Goal: Use online tool/utility: Utilize a website feature to perform a specific function

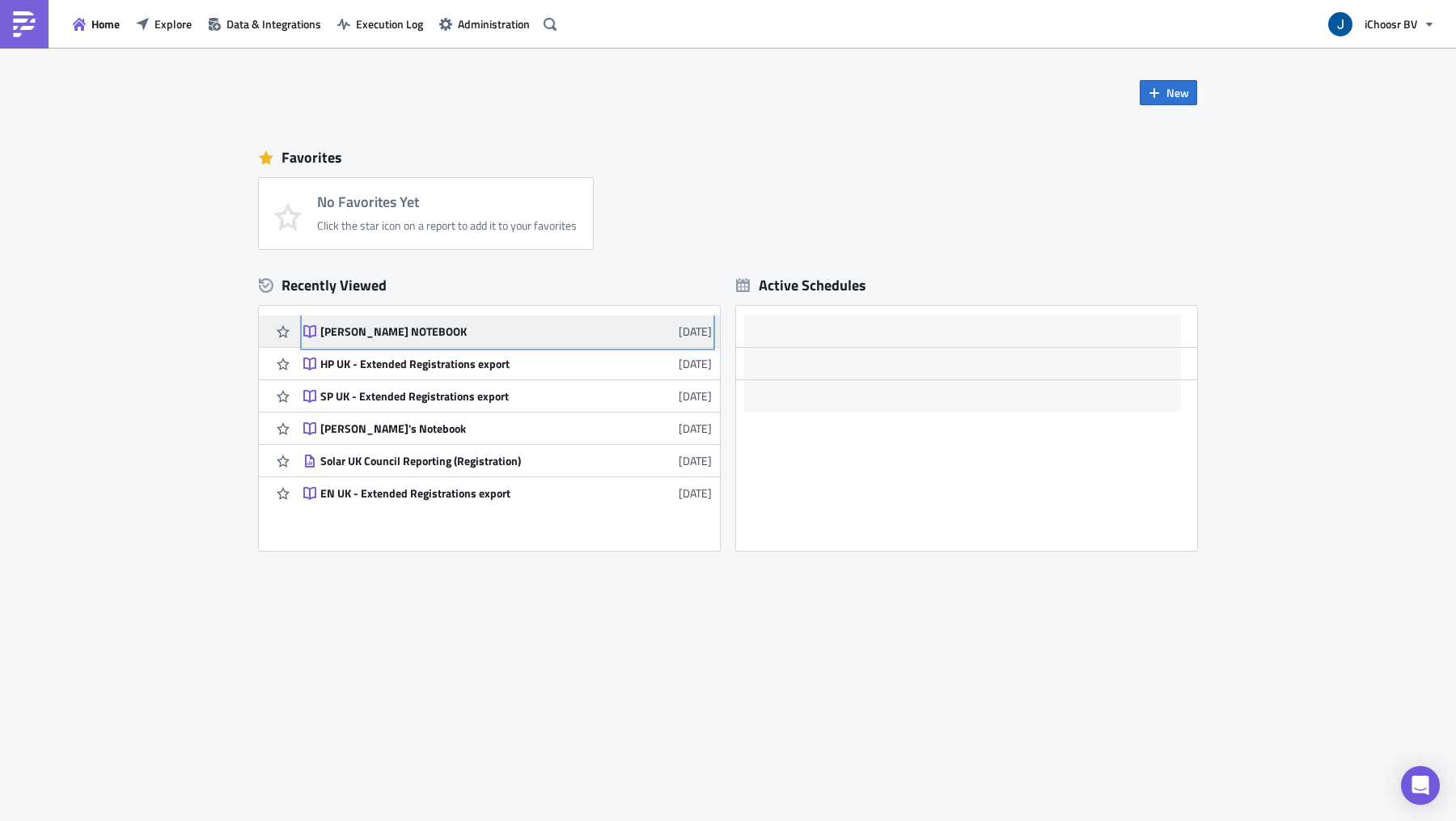
click at [391, 325] on div "[PERSON_NAME] NOTEBOOK" at bounding box center [462, 331] width 283 height 14
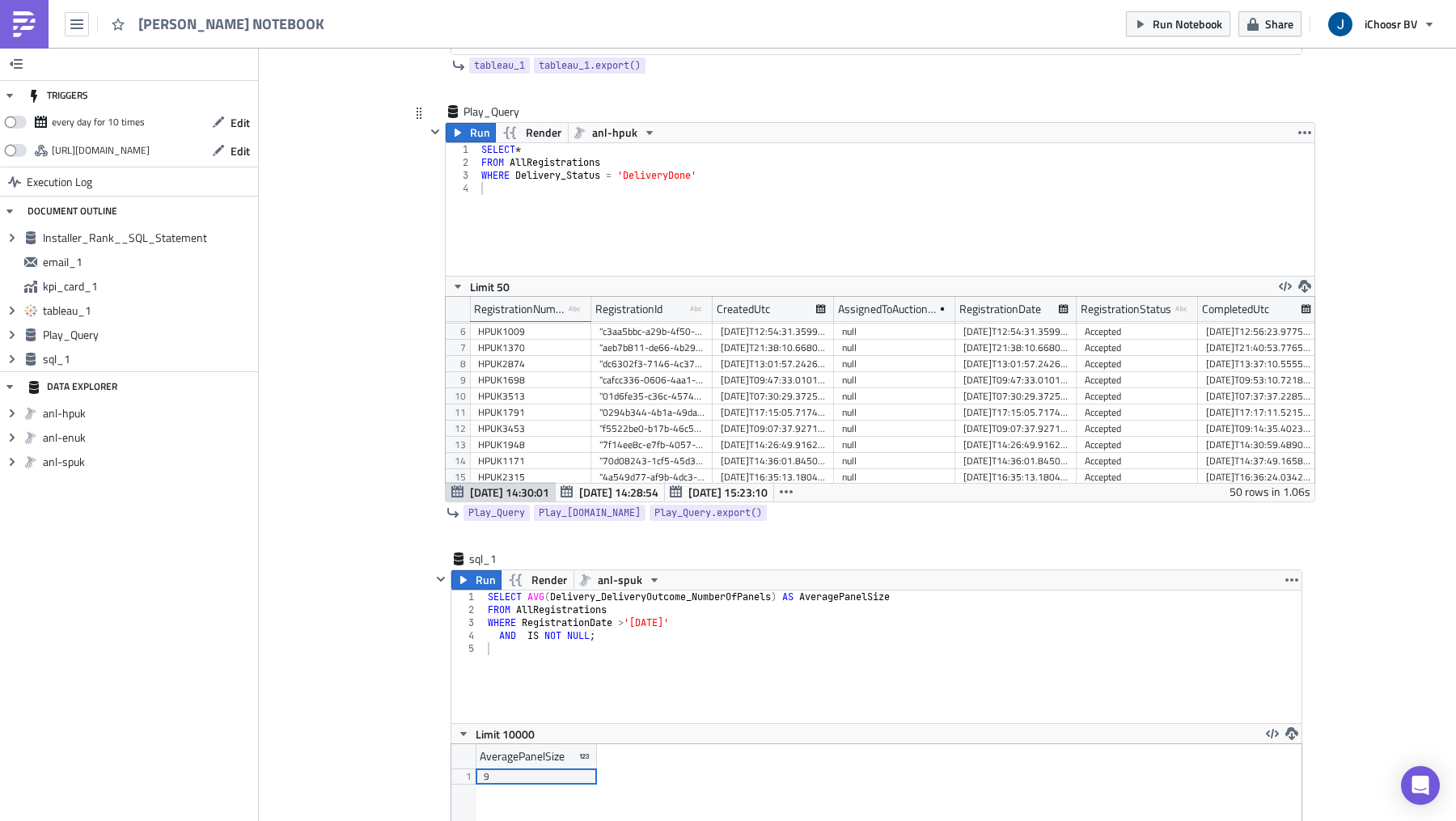
scroll to position [1962, 0]
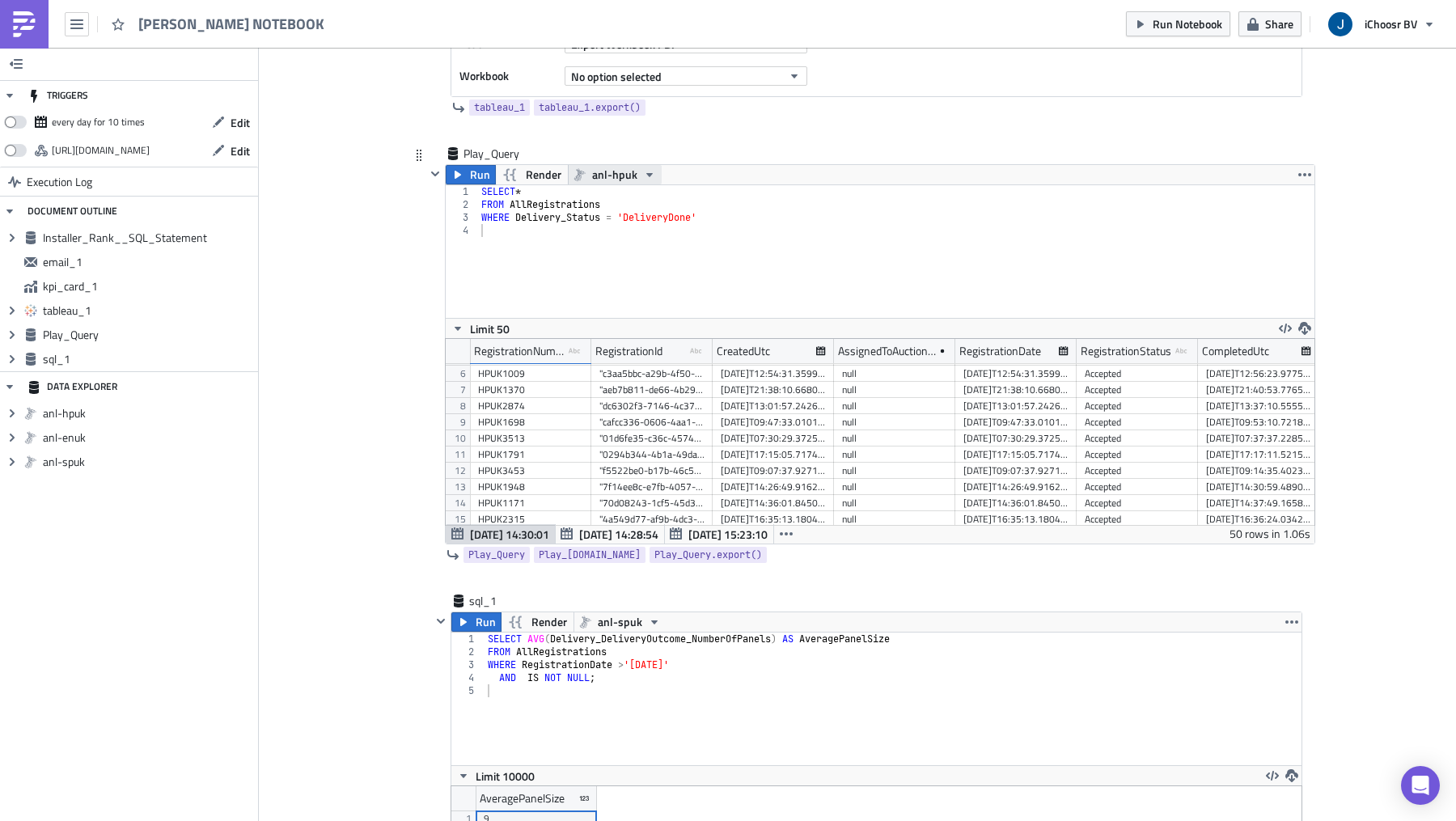
click at [607, 167] on span "anl-hpuk" at bounding box center [614, 174] width 45 height 19
click at [634, 239] on div "anl-spuk" at bounding box center [651, 244] width 115 height 16
click at [463, 168] on icon "button" at bounding box center [457, 174] width 13 height 13
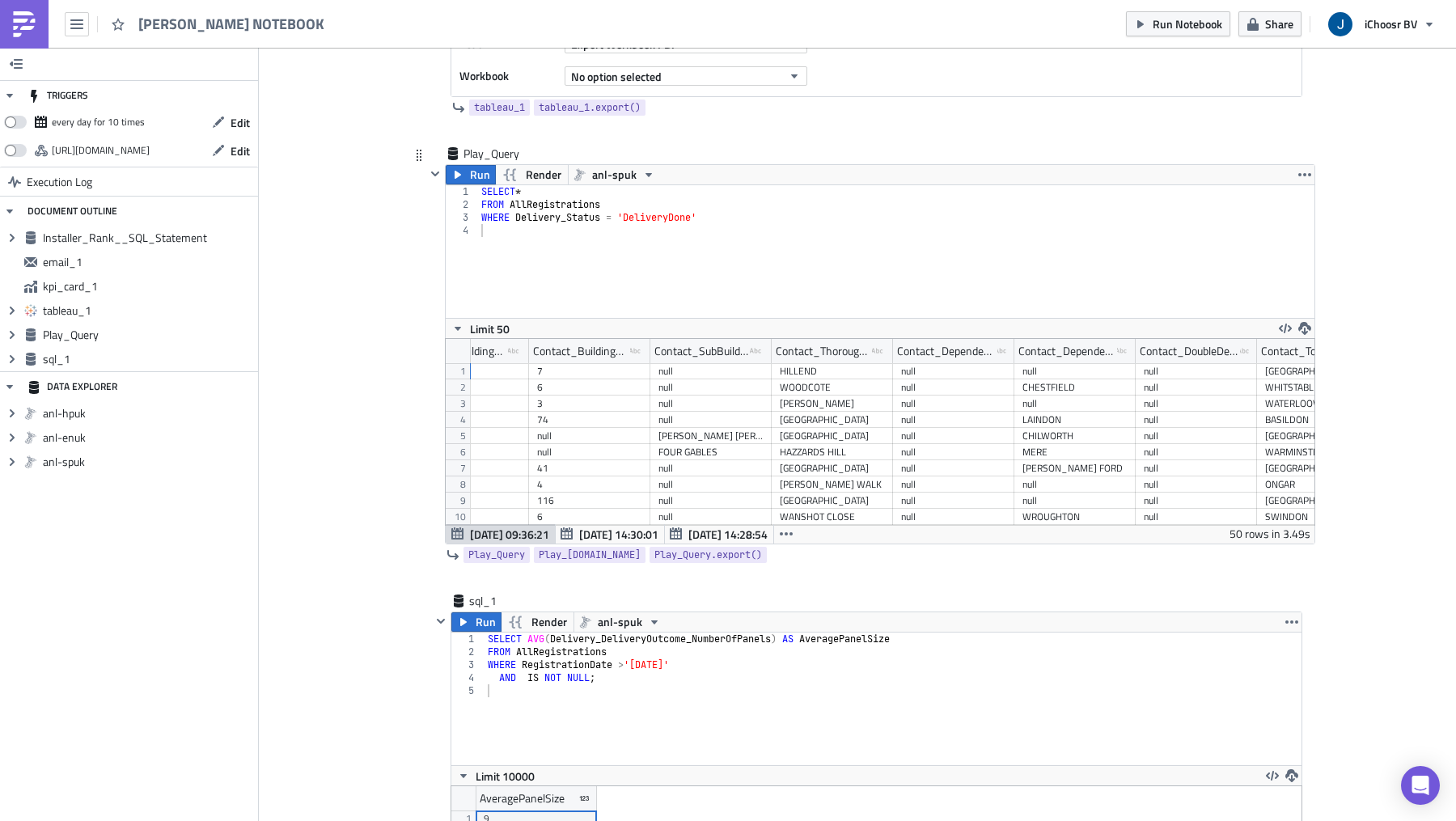
scroll to position [0, 4830]
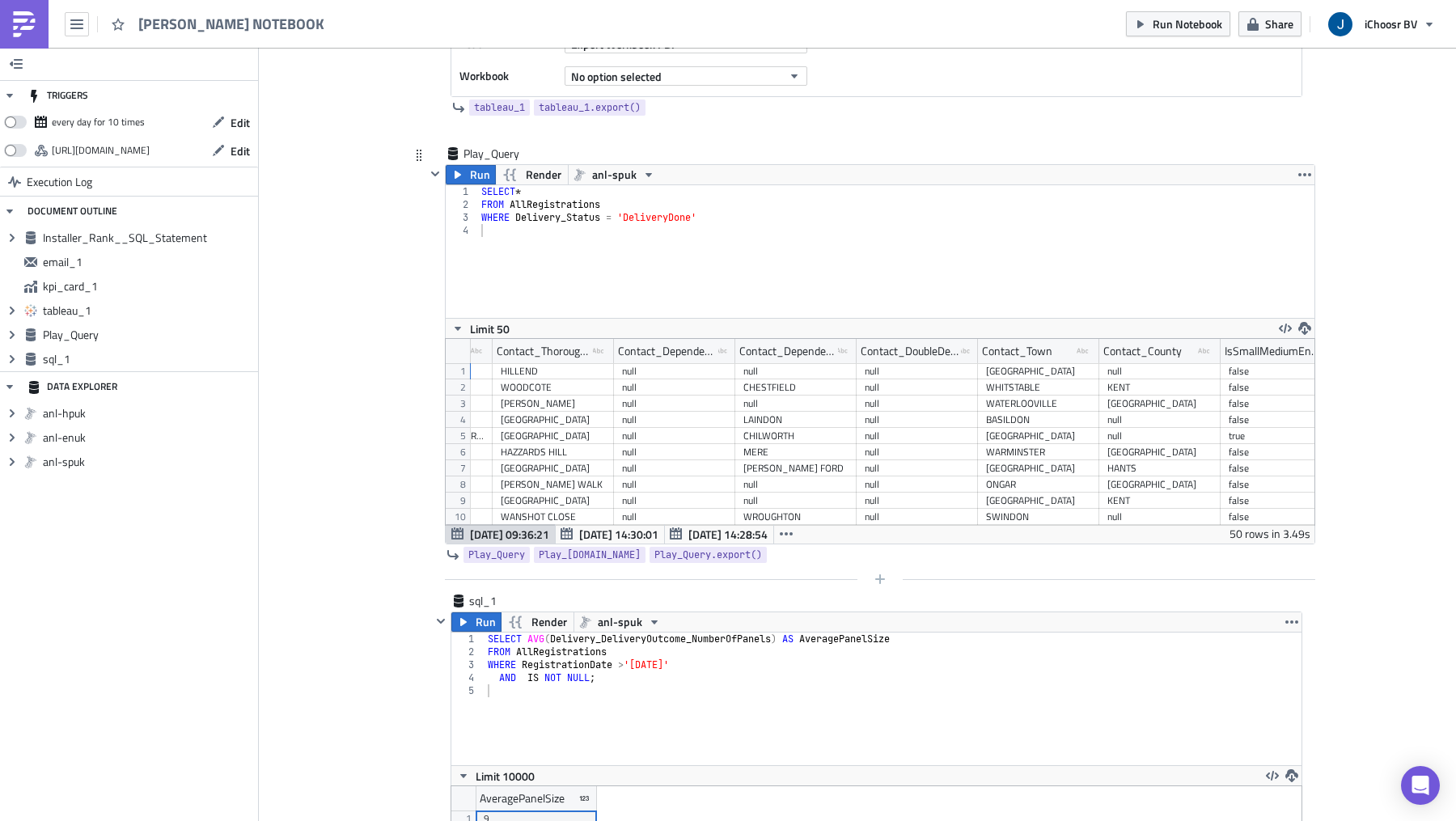
click at [932, 578] on div at bounding box center [869, 578] width 889 height 19
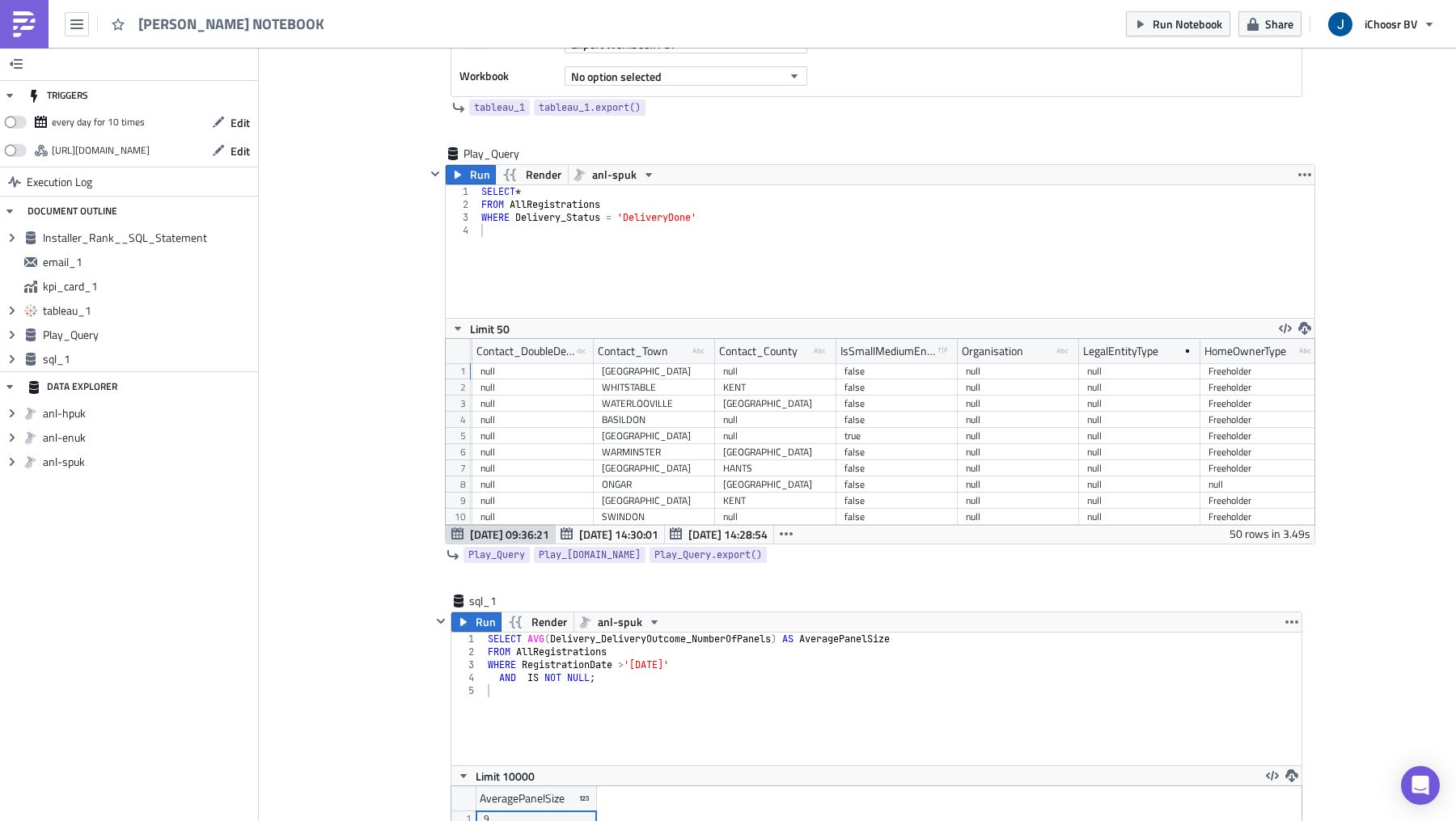
scroll to position [0, 5215]
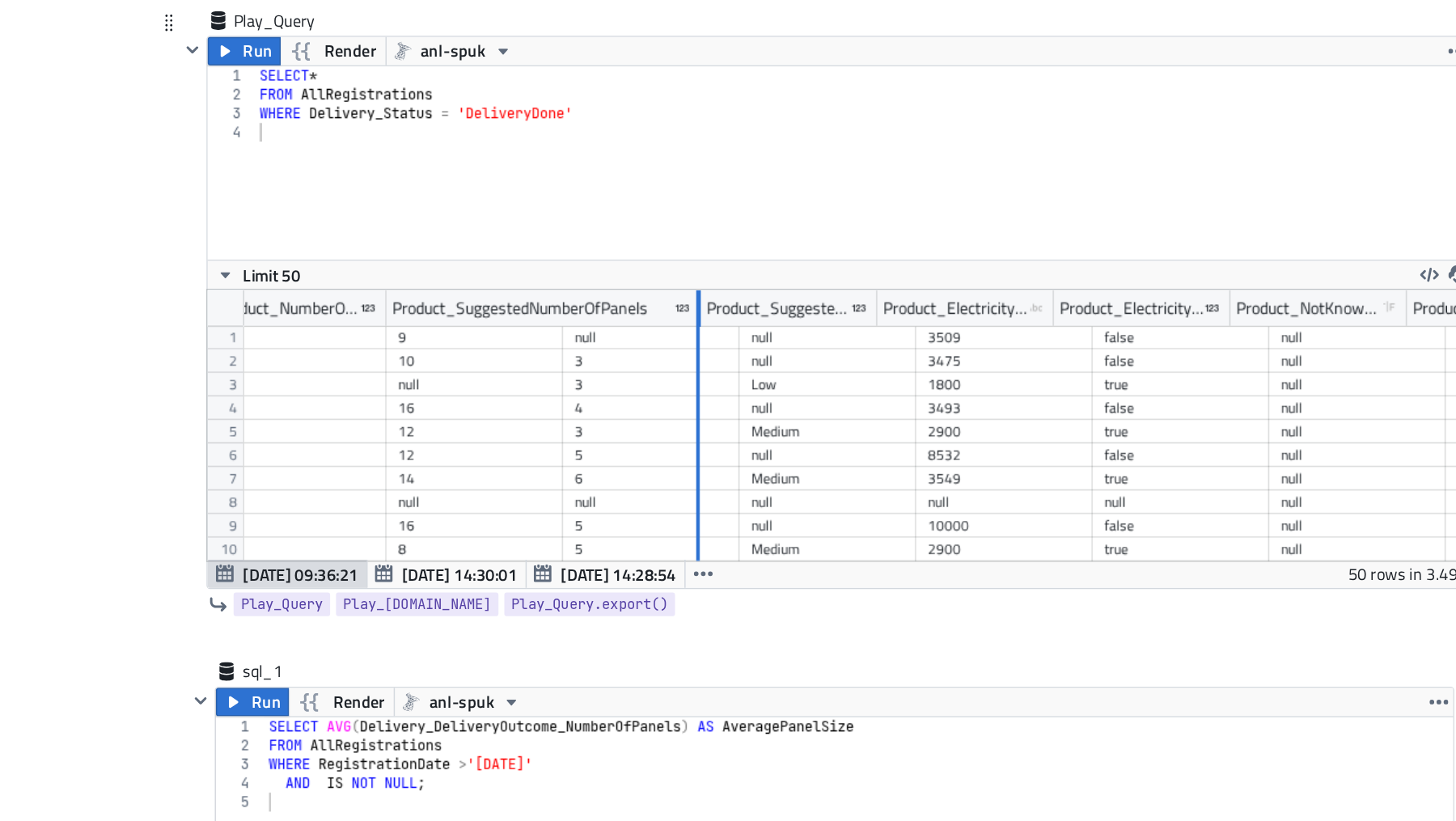
drag, startPoint x: 688, startPoint y: 348, endPoint x: 783, endPoint y: 367, distance: 96.9
click at [783, 367] on div "BrandId type-text Created with Sketch. BrandName type-text Created with Sketch.…" at bounding box center [880, 432] width 869 height 186
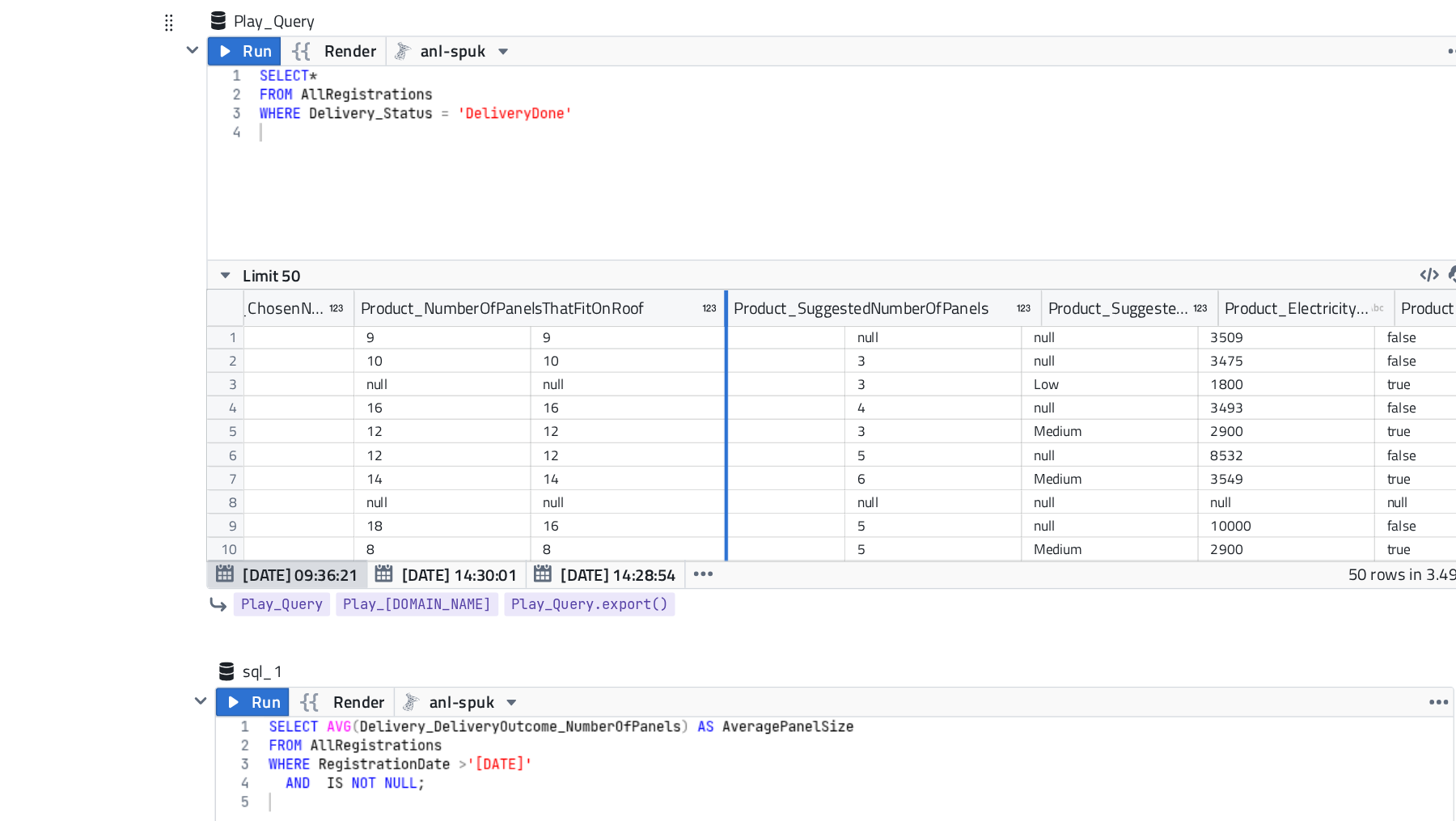
drag, startPoint x: 663, startPoint y: 347, endPoint x: 807, endPoint y: 382, distance: 148.2
click at [807, 382] on div "OutOfRegion type-boolean Created with Sketch. BrandId type-text Created with Sk…" at bounding box center [880, 432] width 869 height 186
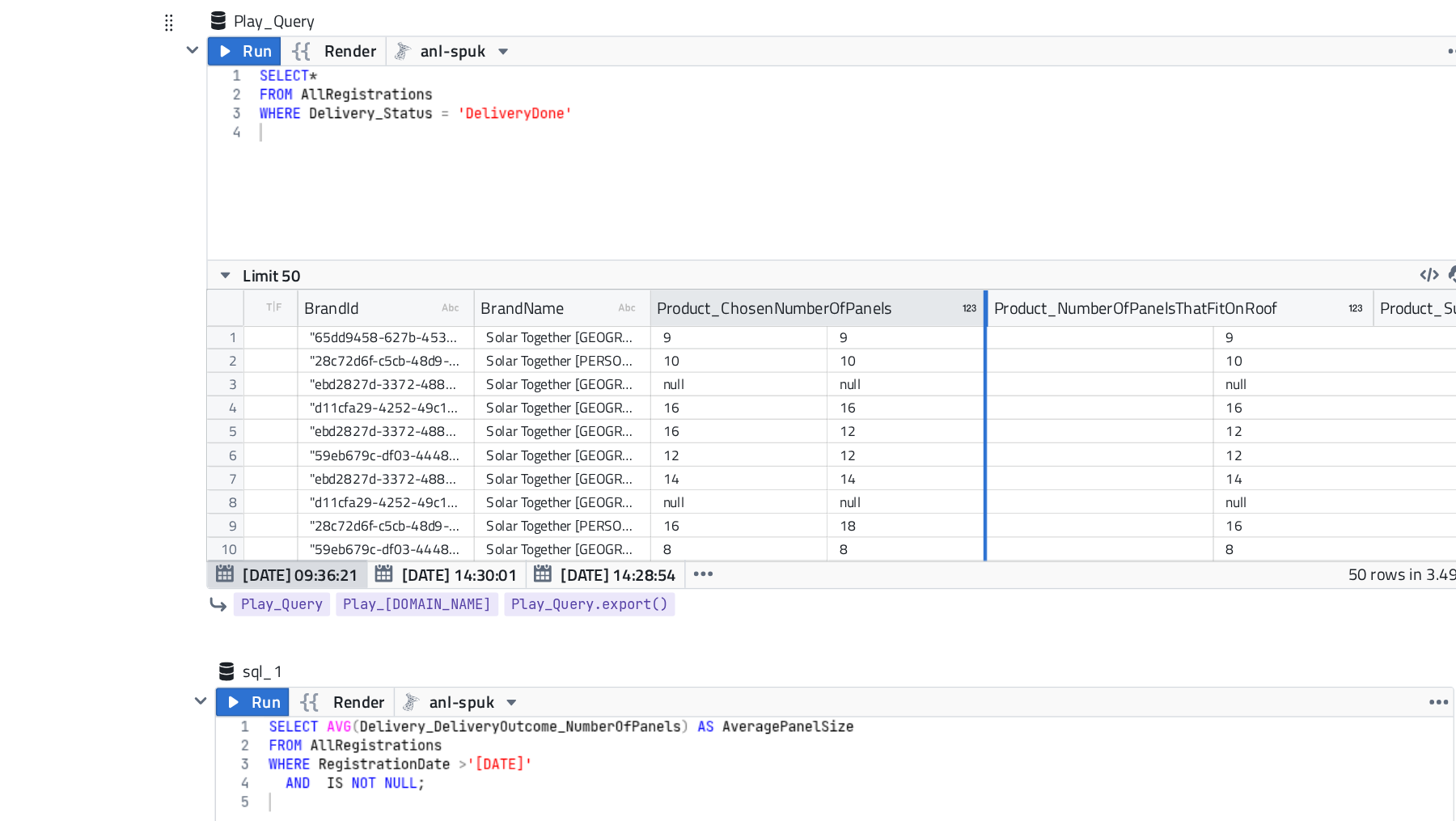
drag, startPoint x: 870, startPoint y: 344, endPoint x: 979, endPoint y: 352, distance: 109.3
click at [980, 352] on div at bounding box center [980, 351] width 3 height 25
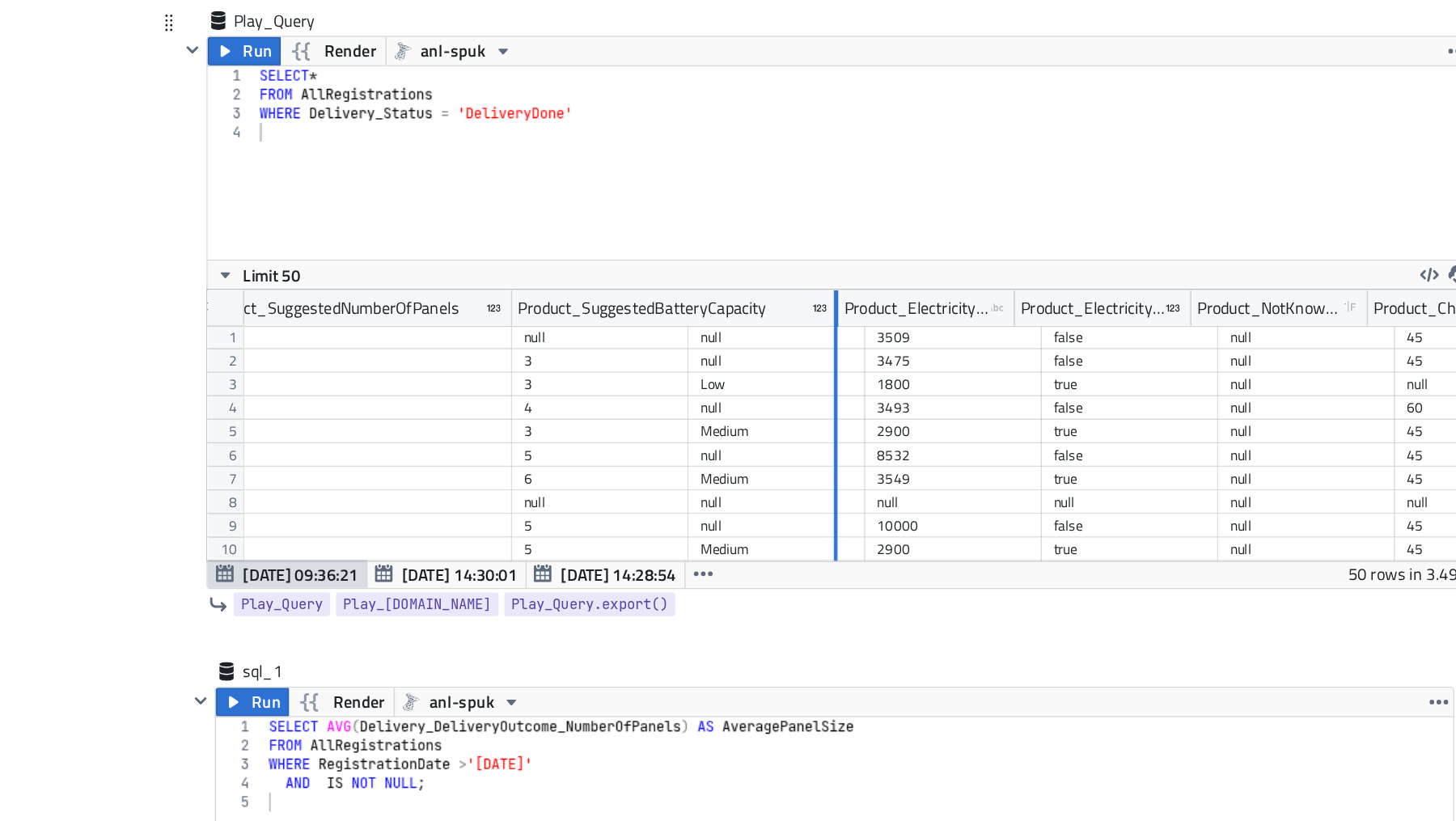
drag, startPoint x: 775, startPoint y: 348, endPoint x: 878, endPoint y: 368, distance: 104.9
click at [878, 368] on div "BrandName type-text Created with Sketch. Product_ChosenNumberOfPanels Product_N…" at bounding box center [880, 432] width 869 height 186
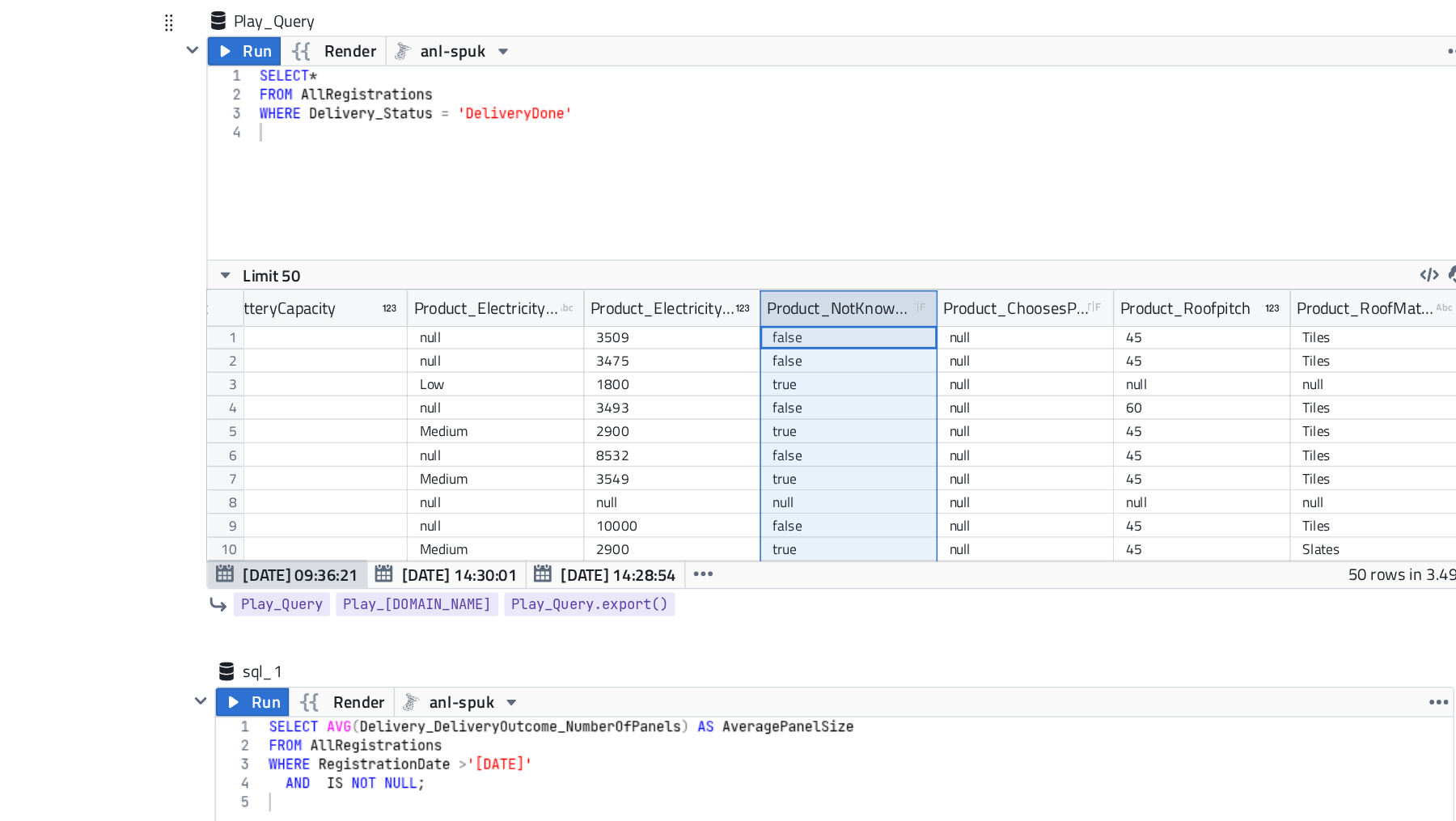
drag, startPoint x: 825, startPoint y: 341, endPoint x: 855, endPoint y: 343, distance: 30.1
click at [855, 343] on div "Product_NotKnowsEnergyConsumption type-boolean Created with Sketch." at bounding box center [886, 351] width 121 height 24
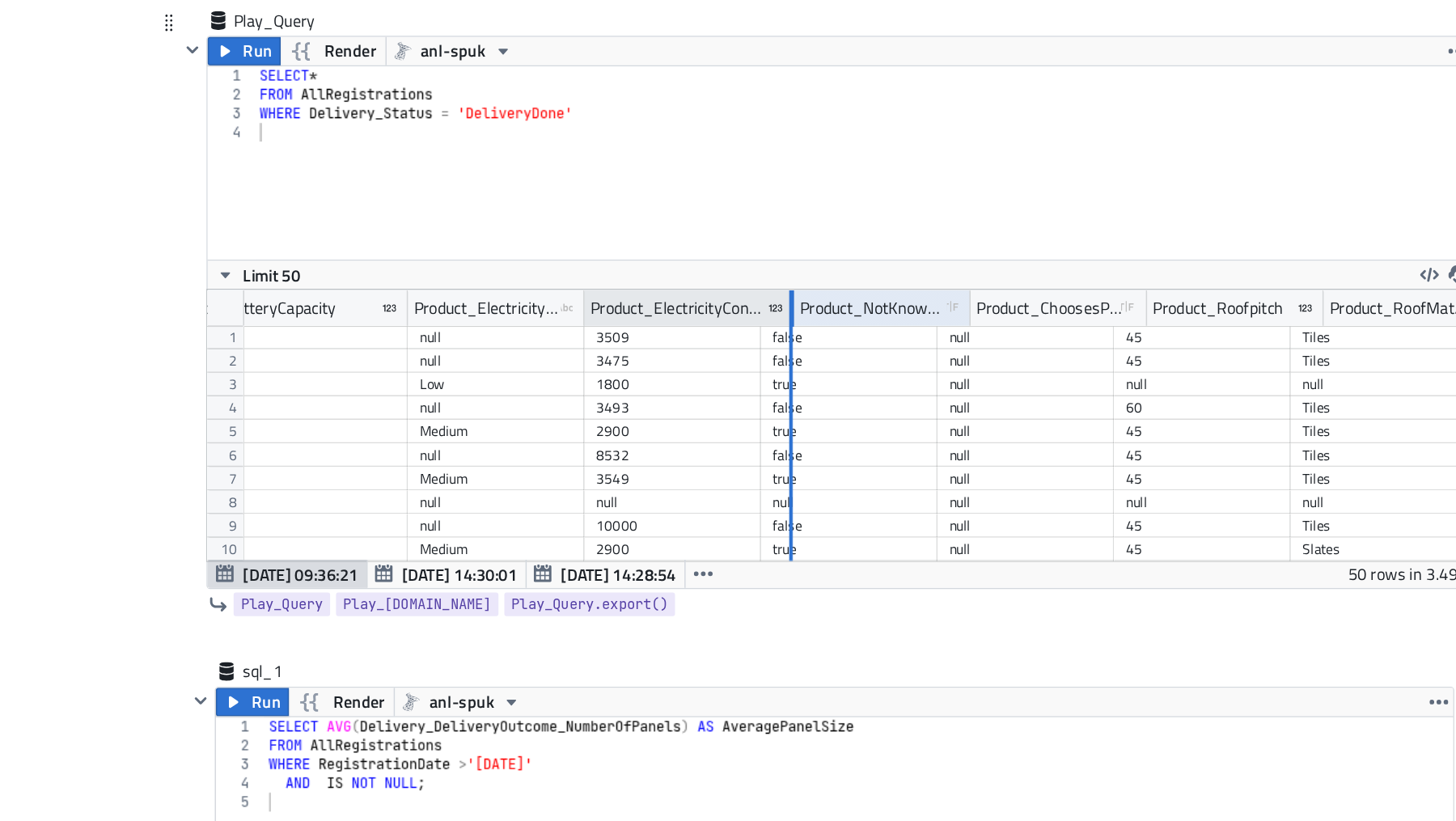
drag, startPoint x: 823, startPoint y: 345, endPoint x: 846, endPoint y: 345, distance: 23.0
click at [846, 345] on div at bounding box center [847, 351] width 3 height 25
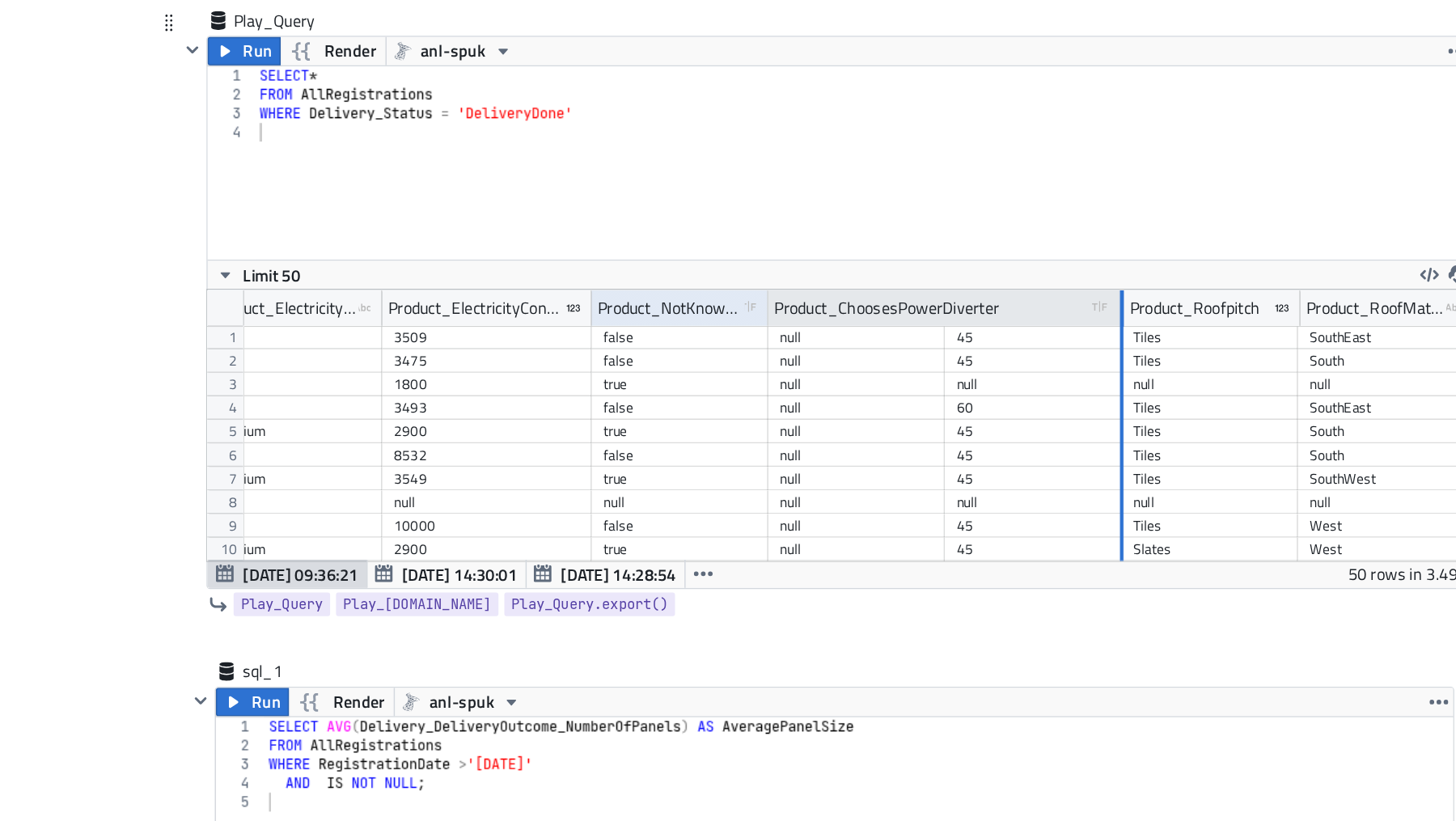
drag, startPoint x: 950, startPoint y: 343, endPoint x: 1071, endPoint y: 343, distance: 121.0
click at [1072, 343] on div at bounding box center [1073, 351] width 3 height 25
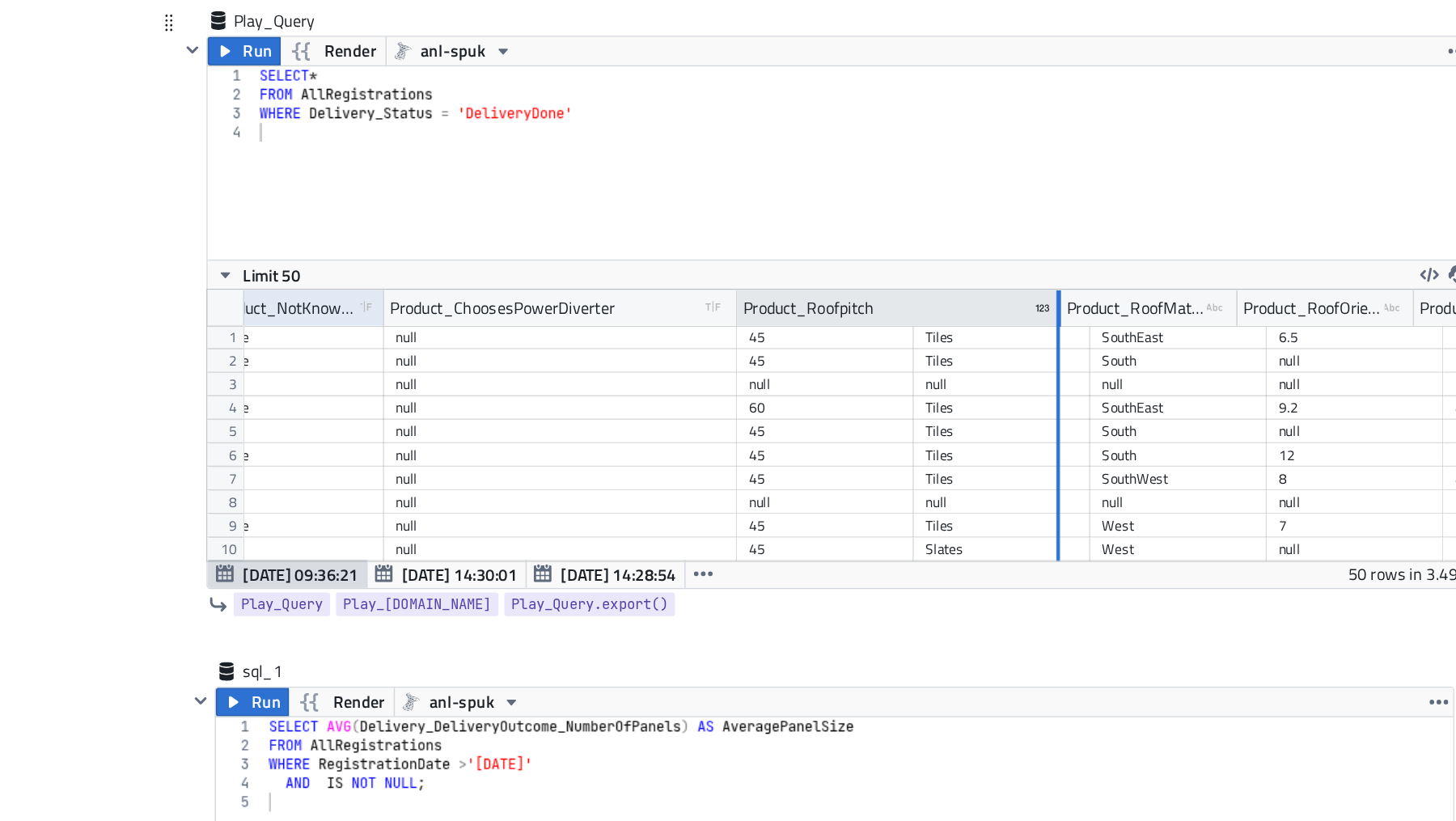
drag, startPoint x: 929, startPoint y: 347, endPoint x: 1030, endPoint y: 354, distance: 101.2
click at [1030, 354] on div at bounding box center [1030, 351] width 3 height 25
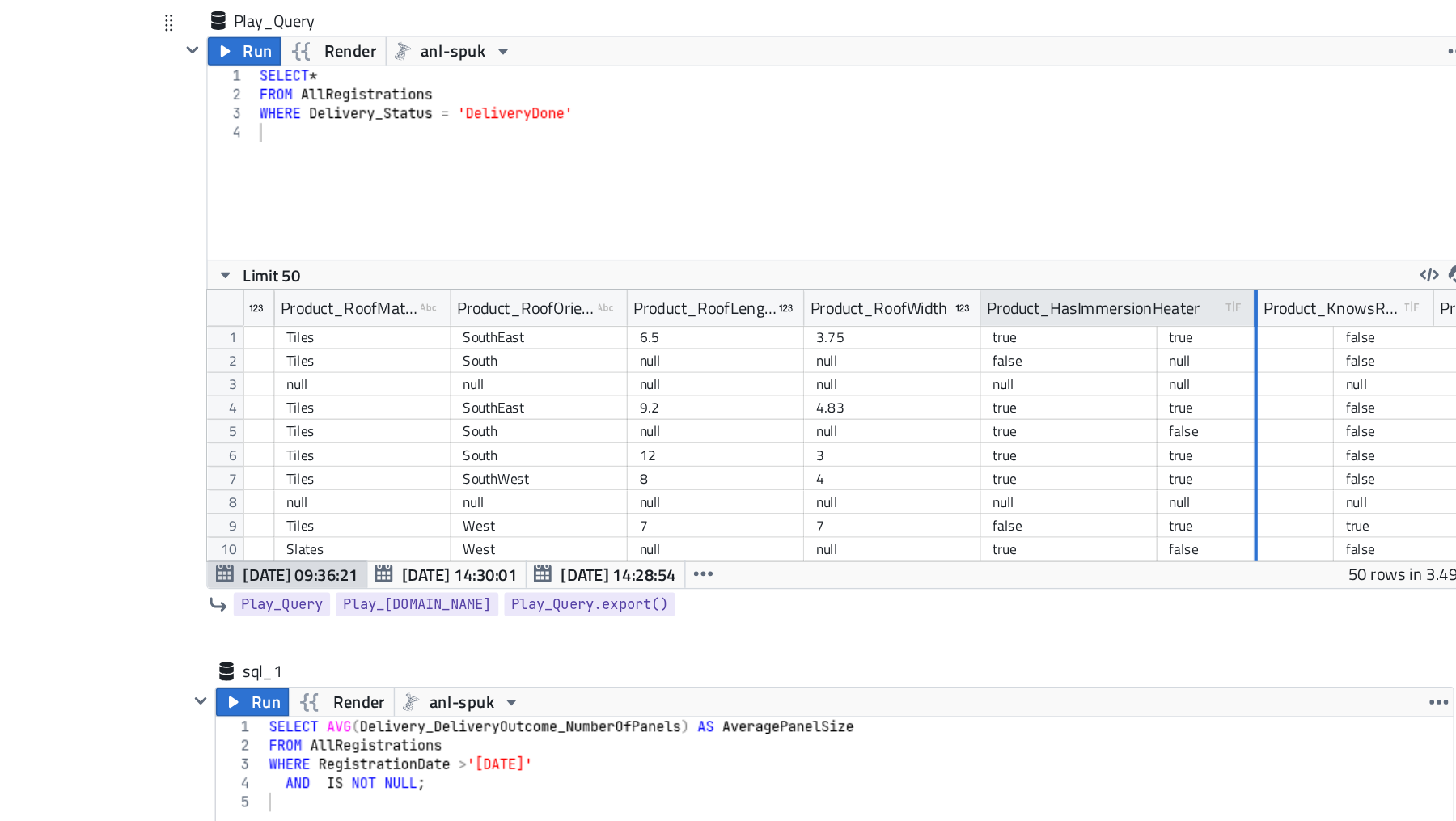
drag, startPoint x: 1095, startPoint y: 342, endPoint x: 1163, endPoint y: 343, distance: 68.0
click at [1163, 343] on div at bounding box center [1165, 351] width 4 height 25
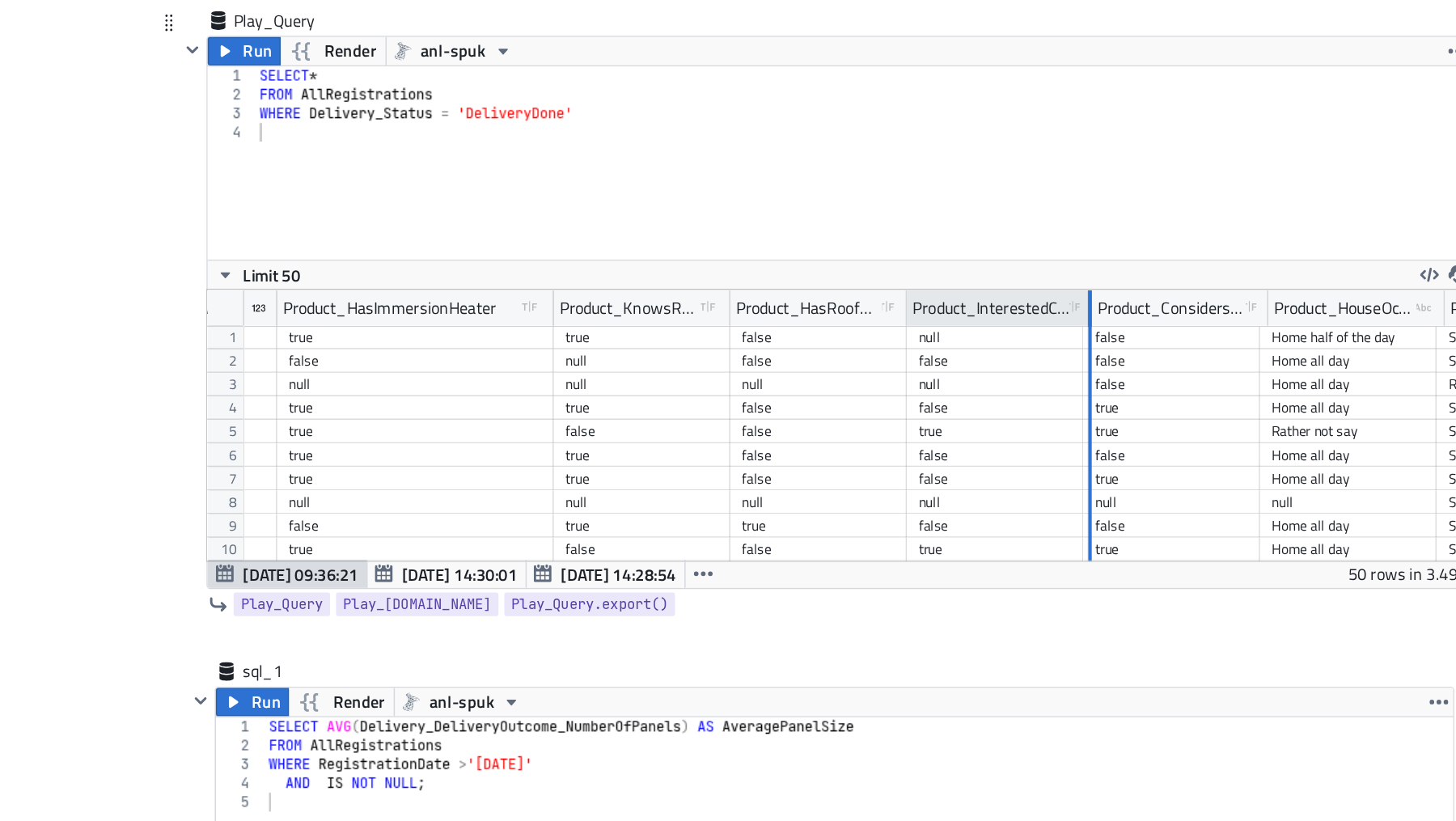
drag, startPoint x: 1046, startPoint y: 341, endPoint x: 1148, endPoint y: 353, distance: 102.7
click at [1053, 353] on div at bounding box center [1051, 351] width 3 height 25
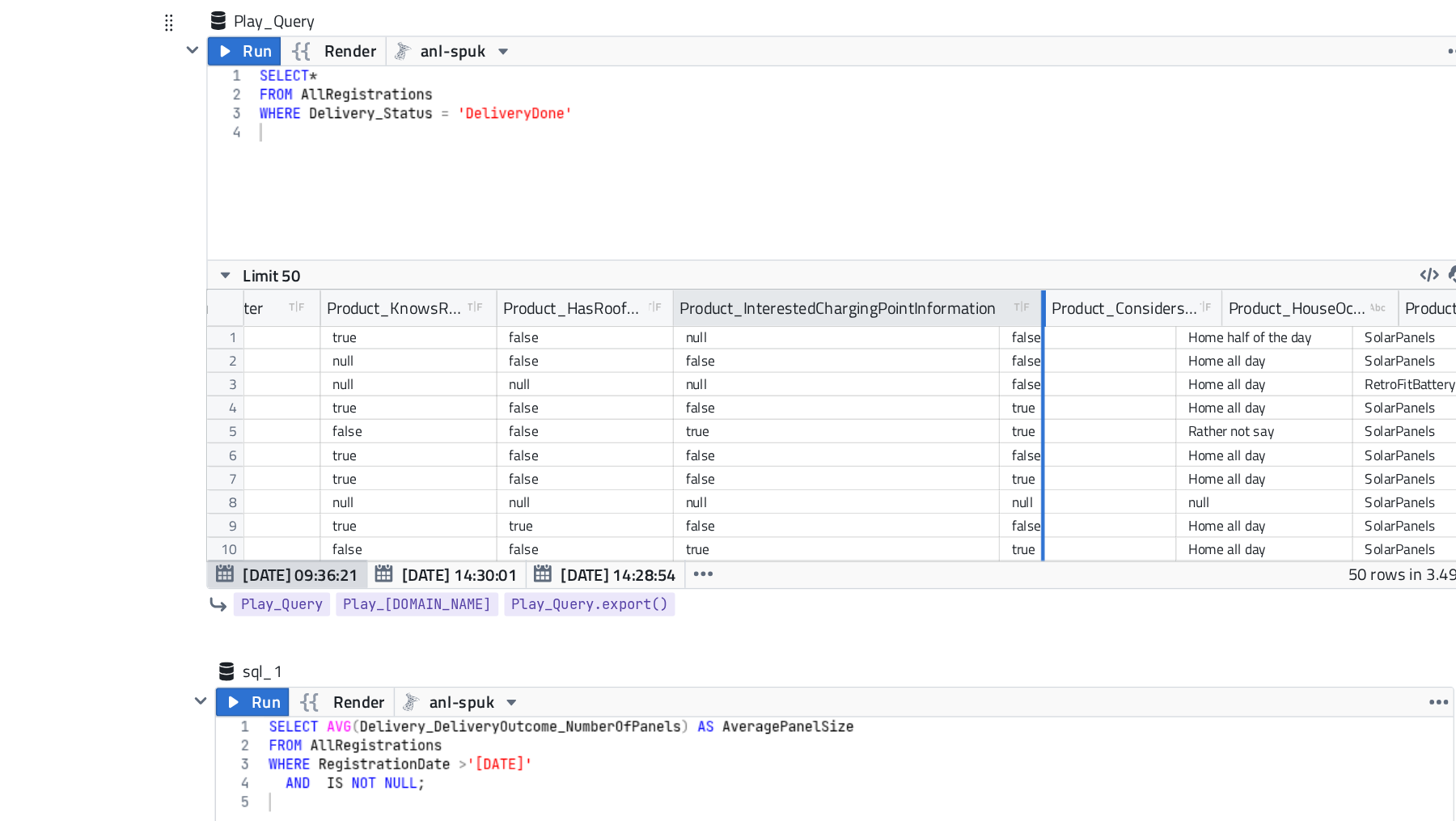
drag, startPoint x: 987, startPoint y: 345, endPoint x: 1029, endPoint y: 347, distance: 42.0
click at [1022, 347] on div at bounding box center [1020, 351] width 3 height 25
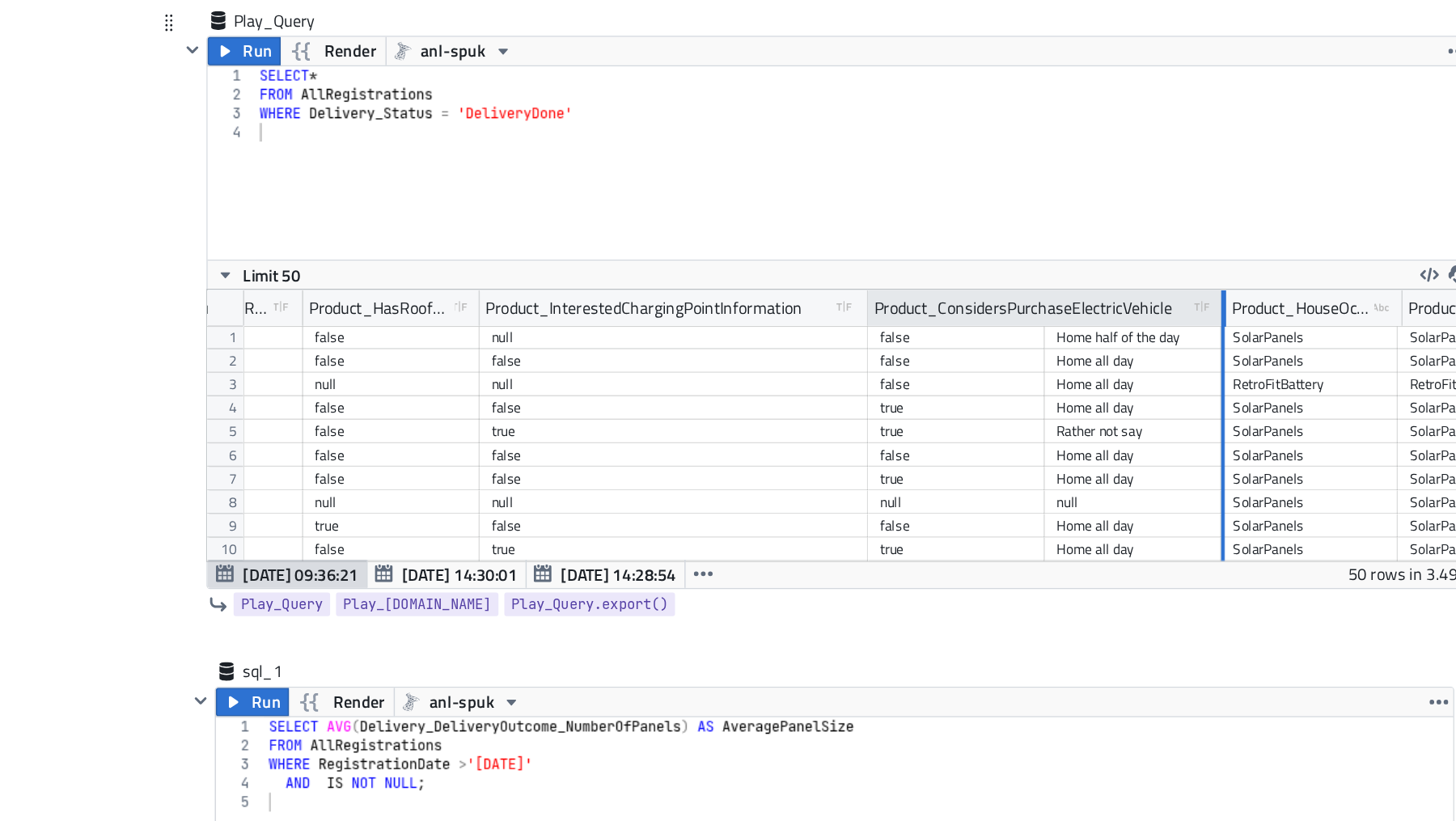
drag, startPoint x: 1018, startPoint y: 343, endPoint x: 1142, endPoint y: 346, distance: 124.0
click at [1143, 346] on div at bounding box center [1144, 351] width 3 height 25
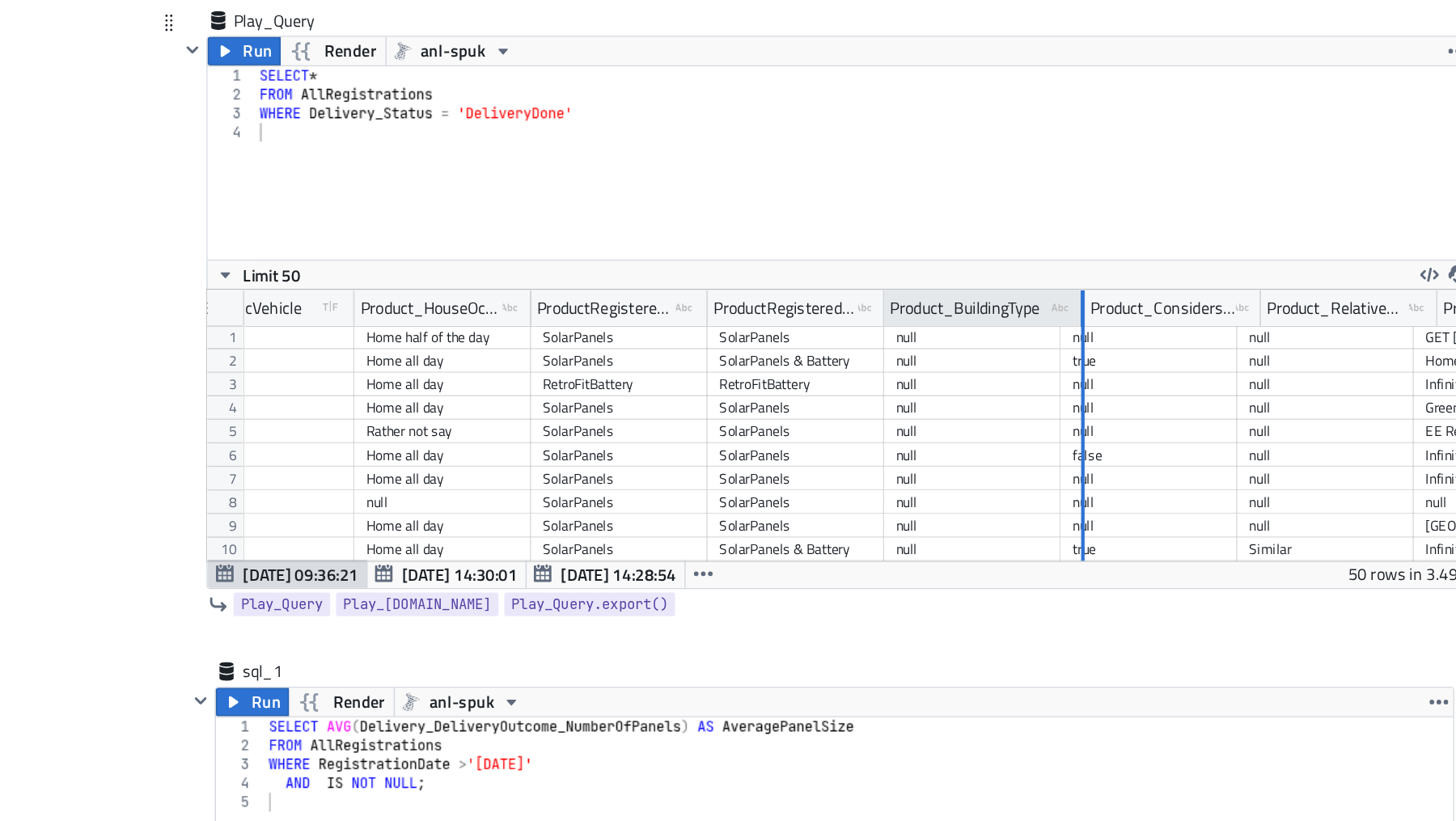
drag, startPoint x: 1027, startPoint y: 346, endPoint x: 1100, endPoint y: 350, distance: 73.1
click at [1048, 350] on div at bounding box center [1046, 351] width 4 height 25
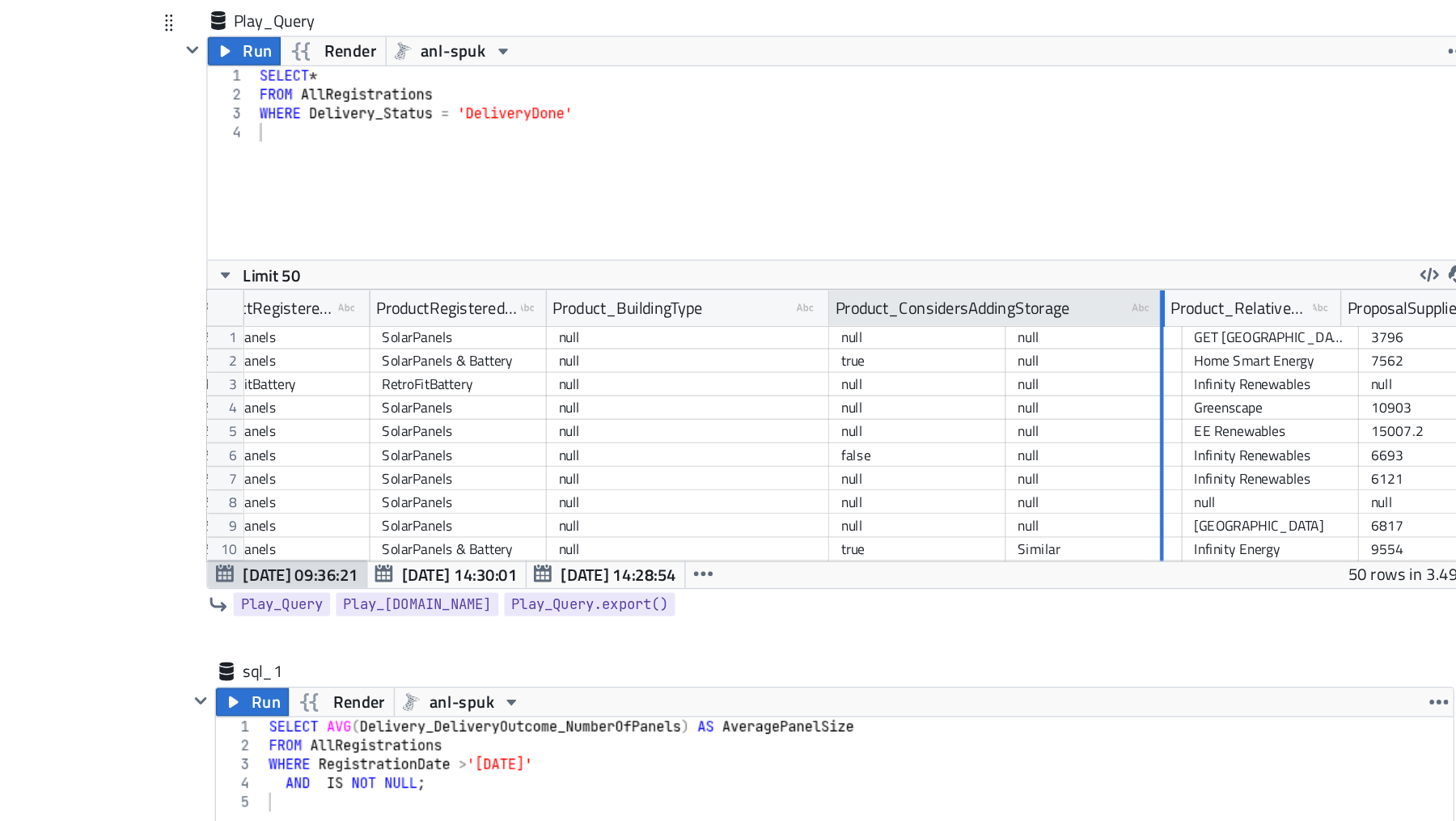
drag, startPoint x: 992, startPoint y: 343, endPoint x: 1105, endPoint y: 355, distance: 113.6
click at [1103, 355] on div at bounding box center [1101, 351] width 3 height 25
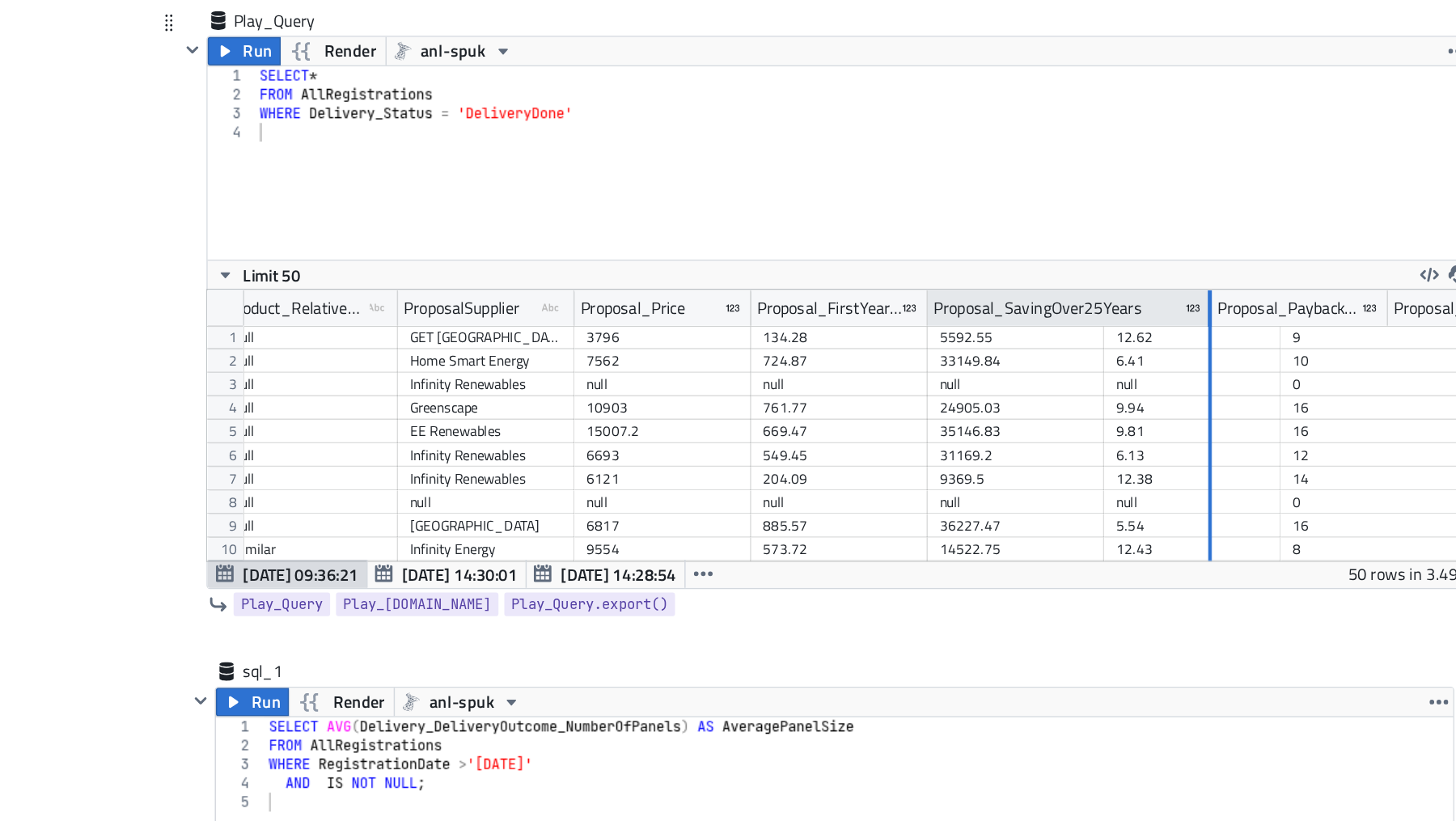
drag, startPoint x: 1060, startPoint y: 341, endPoint x: 1133, endPoint y: 349, distance: 73.4
click at [1133, 349] on div at bounding box center [1134, 351] width 3 height 25
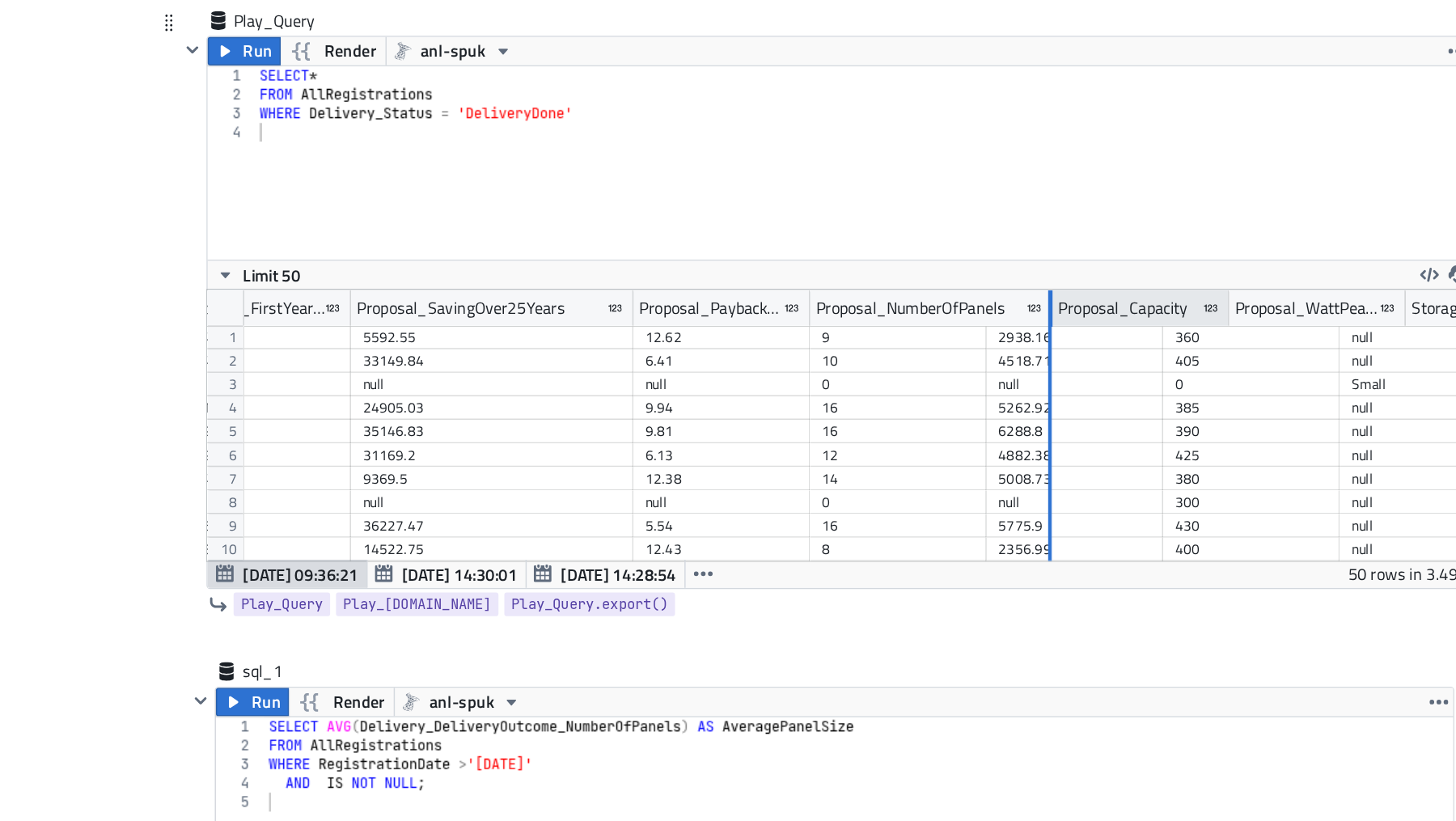
drag, startPoint x: 977, startPoint y: 346, endPoint x: 1047, endPoint y: 354, distance: 70.5
click at [1026, 354] on div at bounding box center [1025, 351] width 3 height 25
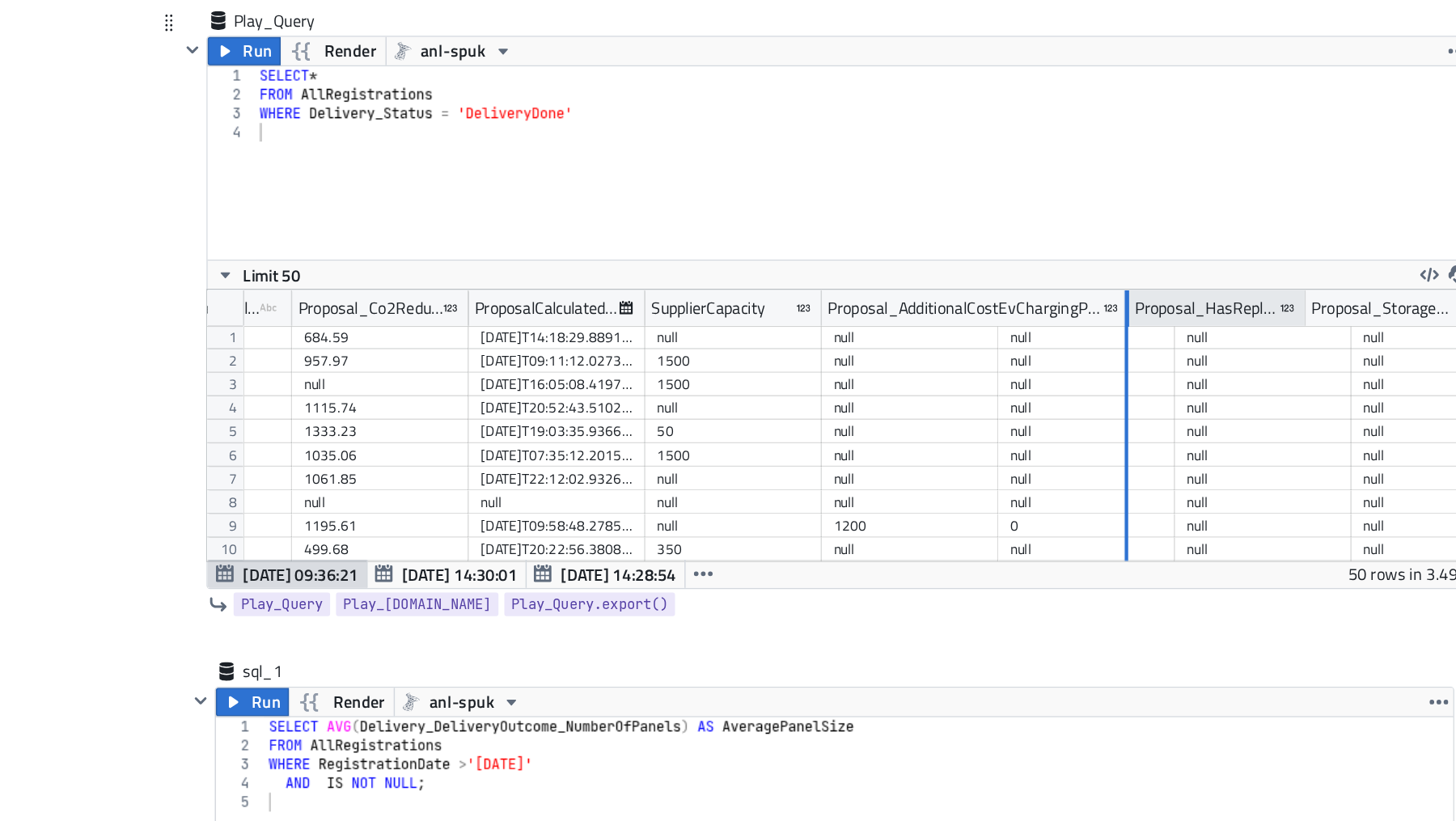
drag, startPoint x: 984, startPoint y: 346, endPoint x: 1074, endPoint y: 357, distance: 90.7
click at [1074, 357] on div at bounding box center [1076, 351] width 4 height 25
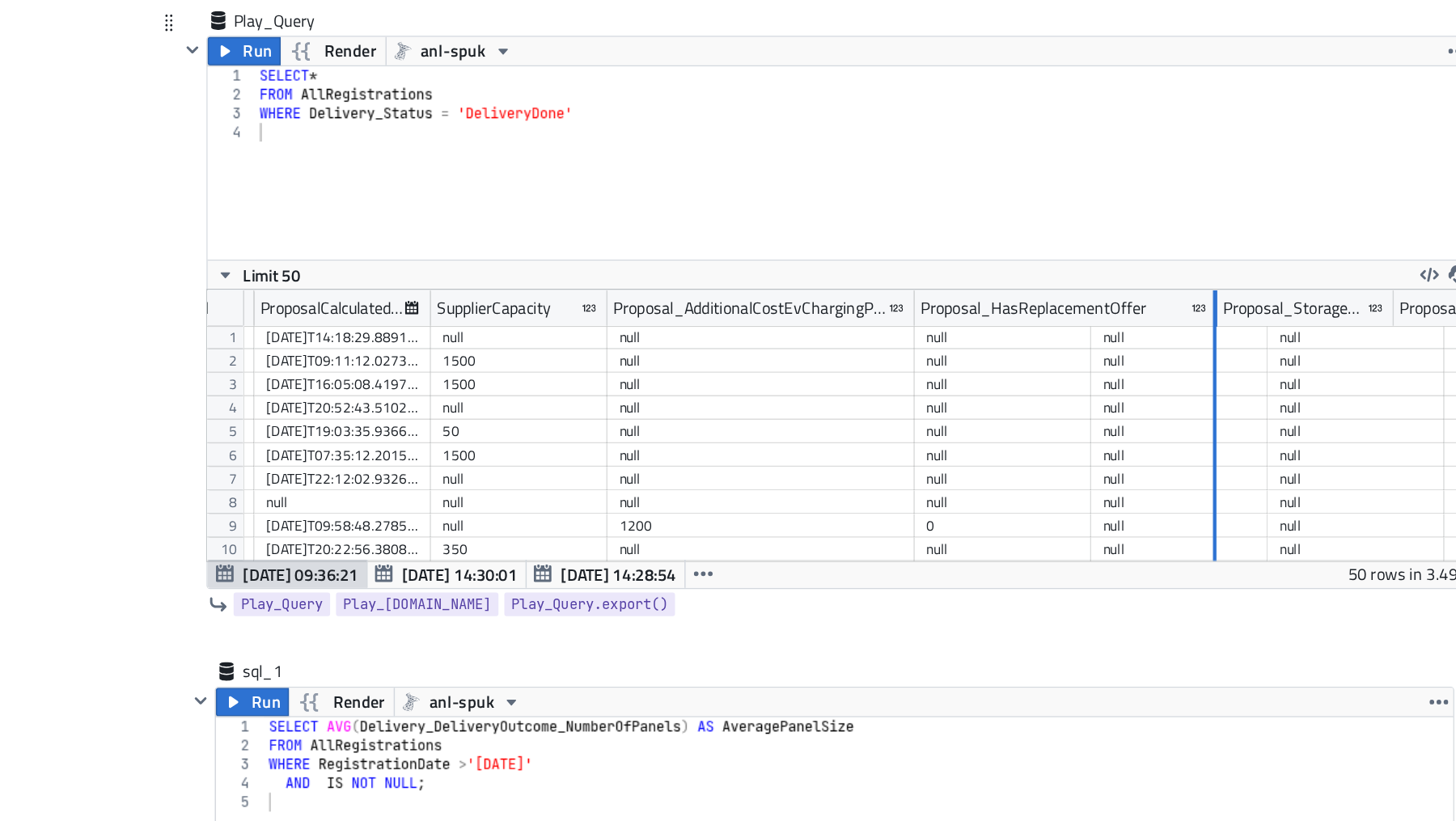
drag, startPoint x: 1049, startPoint y: 347, endPoint x: 1136, endPoint y: 362, distance: 88.3
click at [1136, 362] on div "Proposal_Capacity Proposal_WattPeakPerPanel StorageCapacityClass type-text Crea…" at bounding box center [880, 432] width 869 height 186
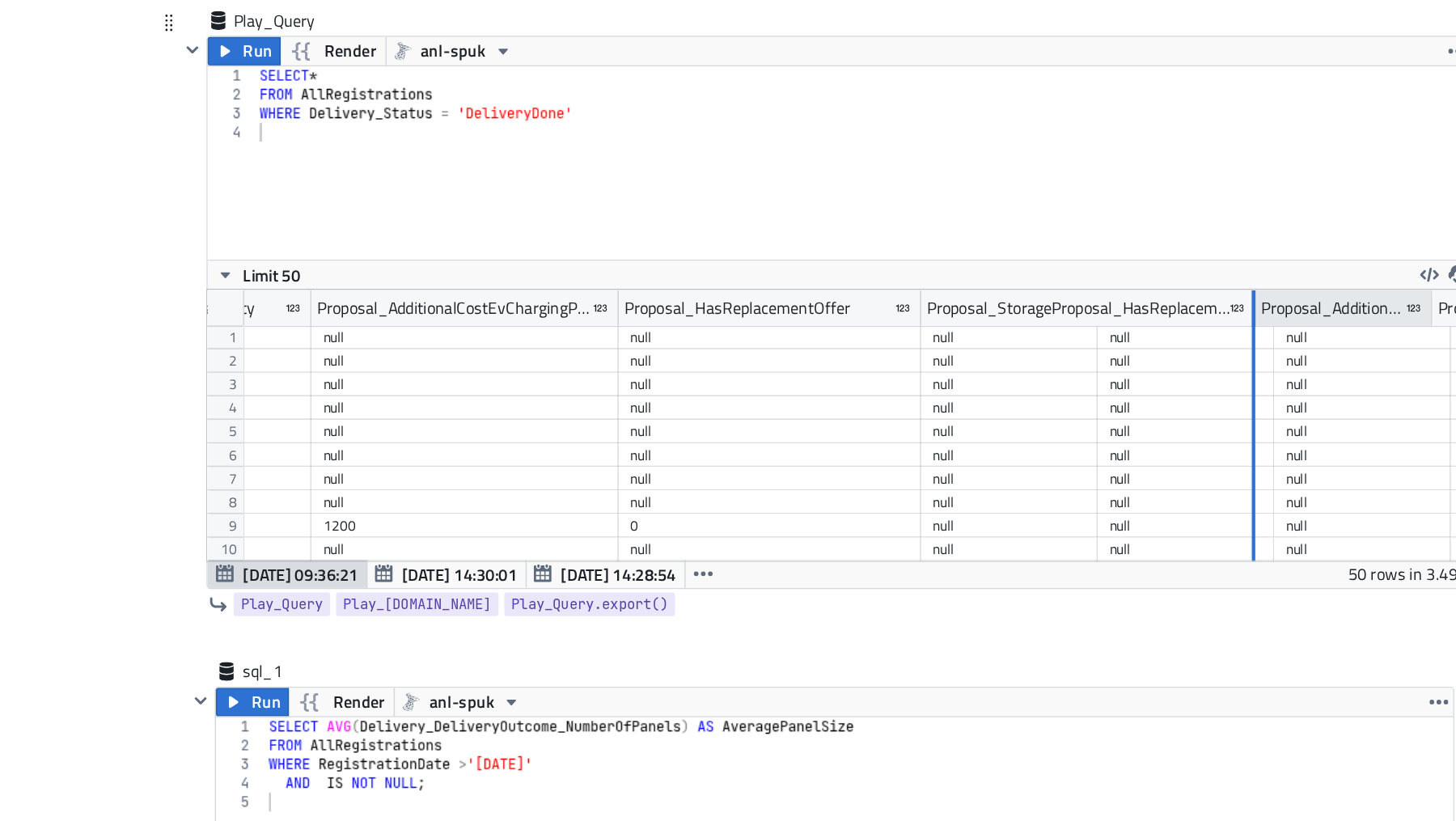
drag, startPoint x: 1056, startPoint y: 351, endPoint x: 1165, endPoint y: 357, distance: 109.2
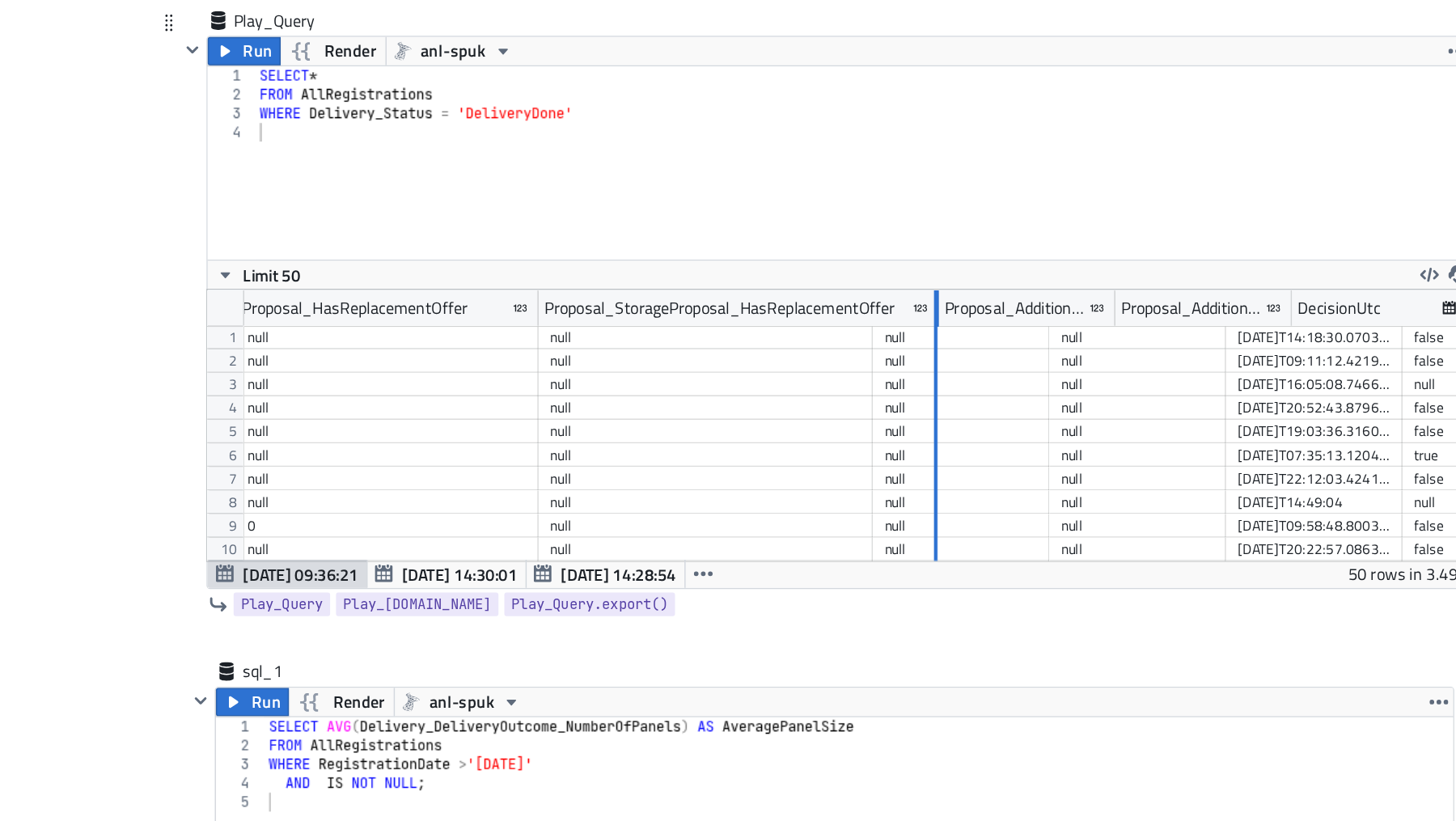
drag, startPoint x: 899, startPoint y: 351, endPoint x: 942, endPoint y: 366, distance: 45.5
click at [942, 366] on div "ProposalCalculatedUtc SupplierCapacity Proposal_AdditionalCostEvChargingPoint P…" at bounding box center [880, 432] width 869 height 186
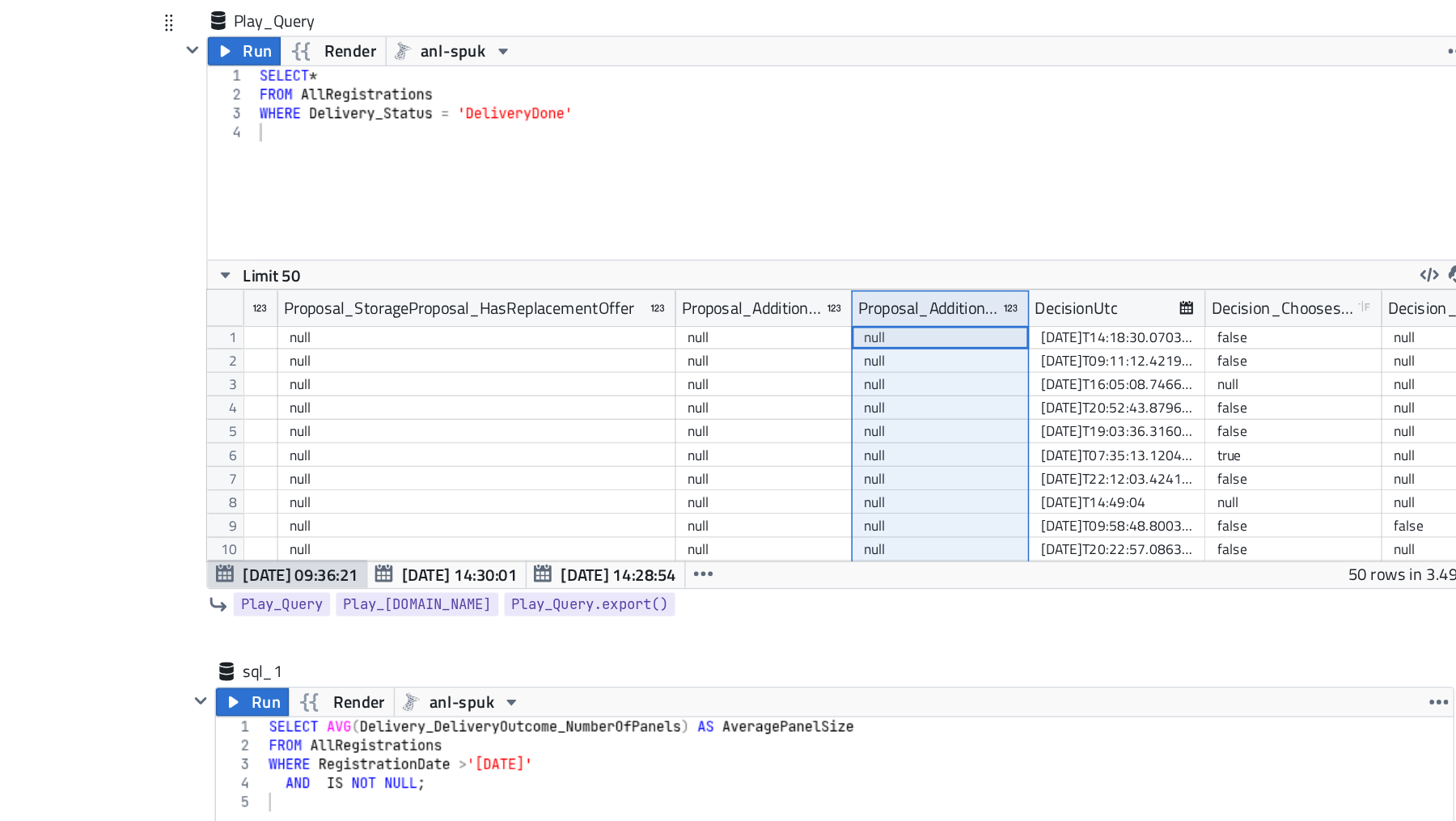
drag, startPoint x: 893, startPoint y: 348, endPoint x: 982, endPoint y: 358, distance: 89.6
click at [982, 358] on div "ProposalCalculatedUtc SupplierCapacity Proposal_AdditionalCostEvChargingPoint P…" at bounding box center [880, 755] width 869 height 833
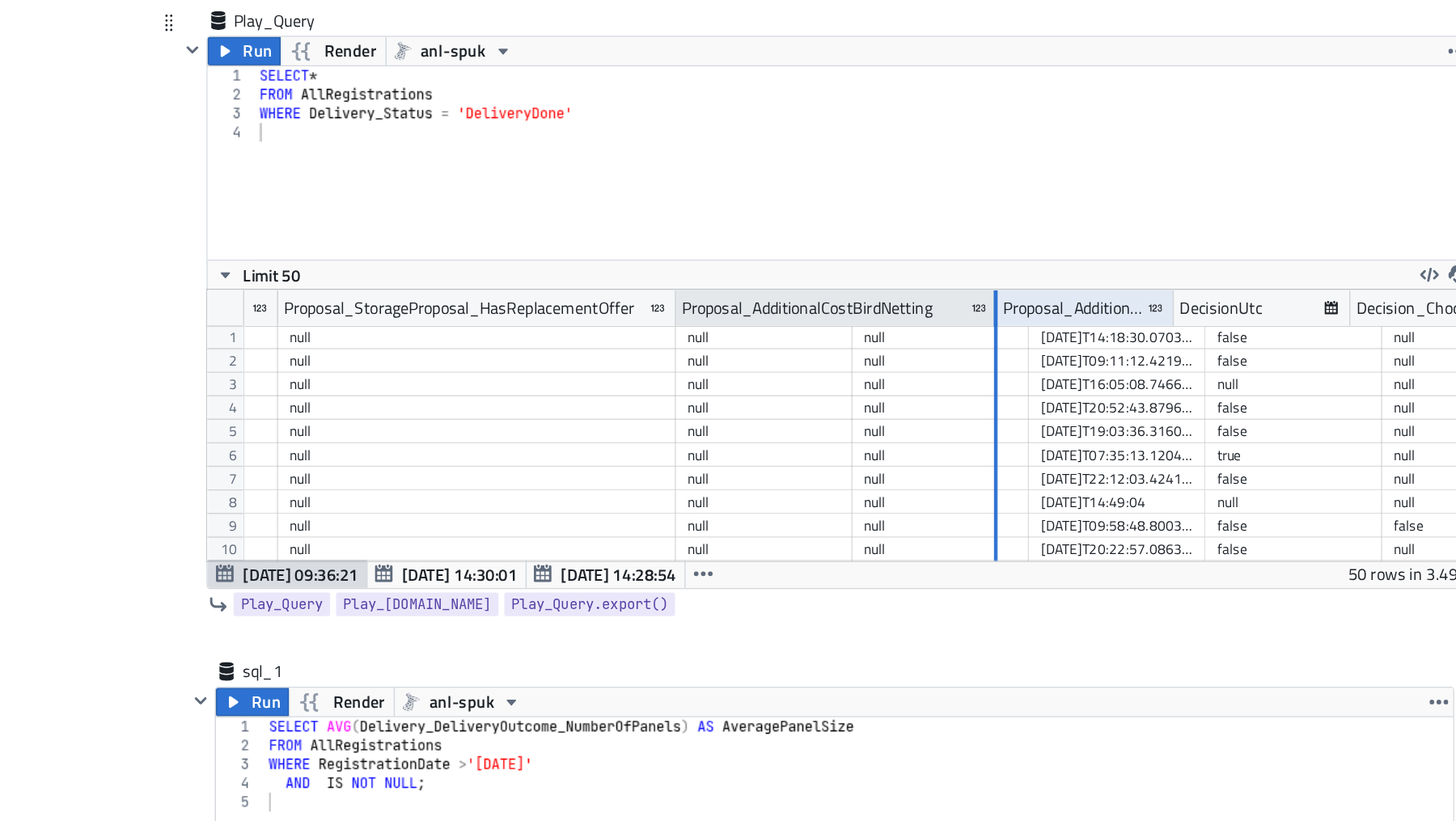
drag, startPoint x: 885, startPoint y: 346, endPoint x: 1011, endPoint y: 348, distance: 126.0
click at [988, 348] on div at bounding box center [987, 351] width 3 height 25
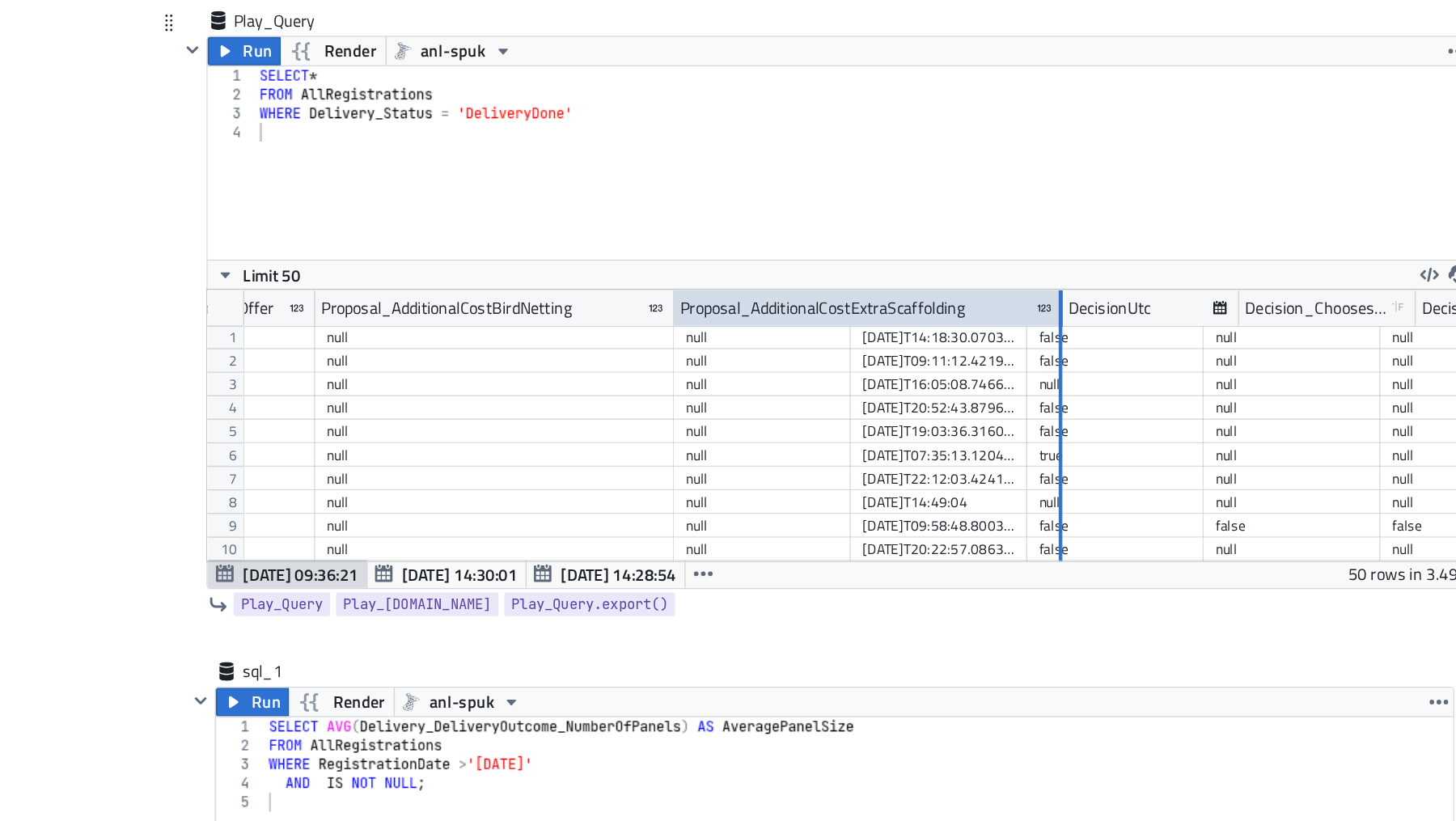
drag, startPoint x: 884, startPoint y: 351, endPoint x: 1030, endPoint y: 356, distance: 146.1
click at [1030, 356] on div at bounding box center [1031, 351] width 3 height 25
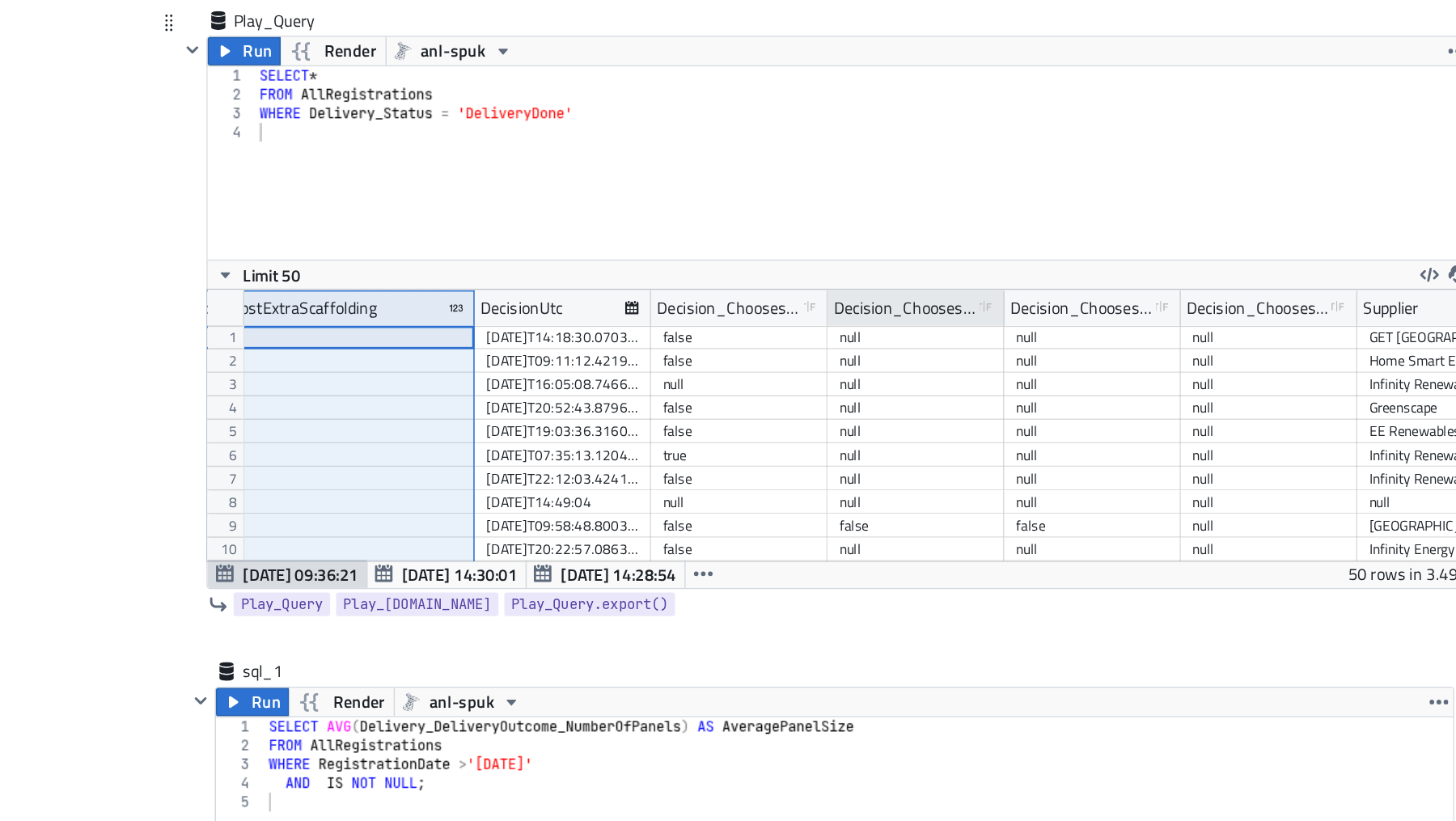
click at [872, 346] on div "Decision_ChoosesEvChargingPoint type-boolean Created with Sketch." at bounding box center [932, 351] width 121 height 24
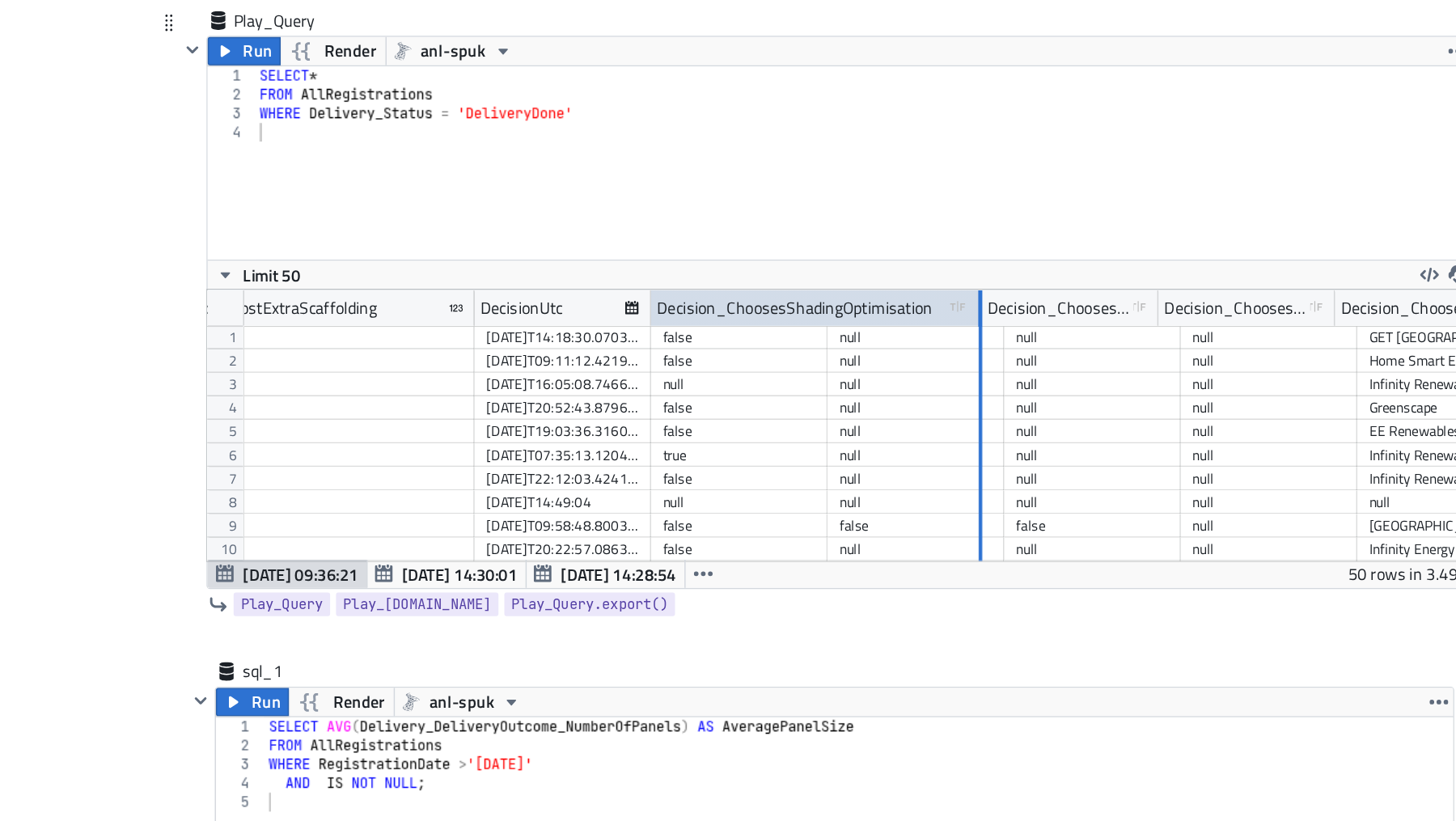
drag, startPoint x: 869, startPoint y: 344, endPoint x: 975, endPoint y: 356, distance: 106.7
click at [976, 356] on div at bounding box center [977, 351] width 3 height 25
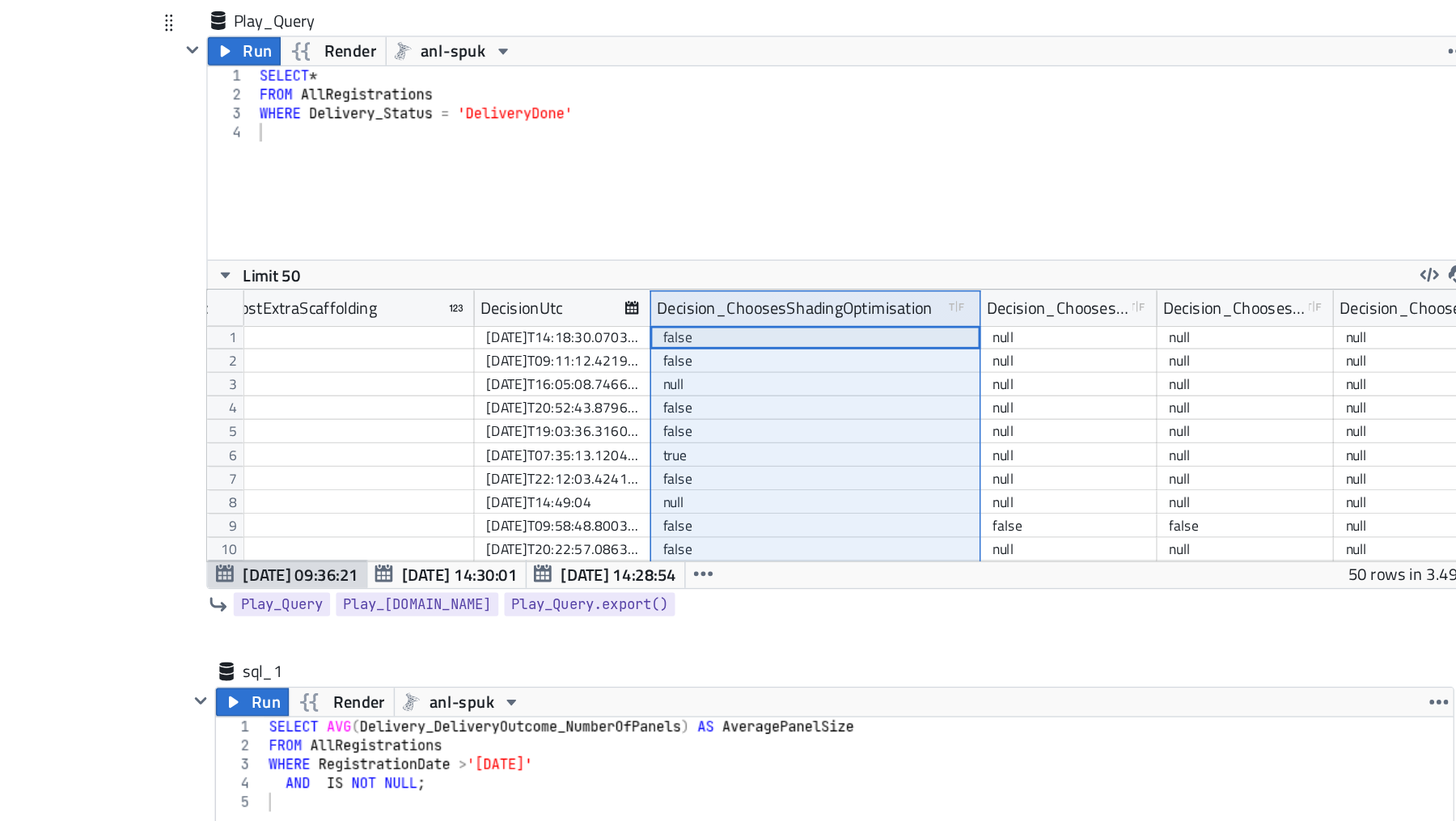
click at [933, 275] on div "SELECT * FROM AllRegistrations WHERE Delivery_Status = 'DeliveryDone'" at bounding box center [896, 264] width 837 height 158
click at [749, 247] on div "SELECT * FROM AllRegistrations WHERE Delivery_Status = 'DeliveryDone' AND Decis…" at bounding box center [896, 264] width 837 height 158
click at [466, 169] on button "Run" at bounding box center [471, 174] width 50 height 19
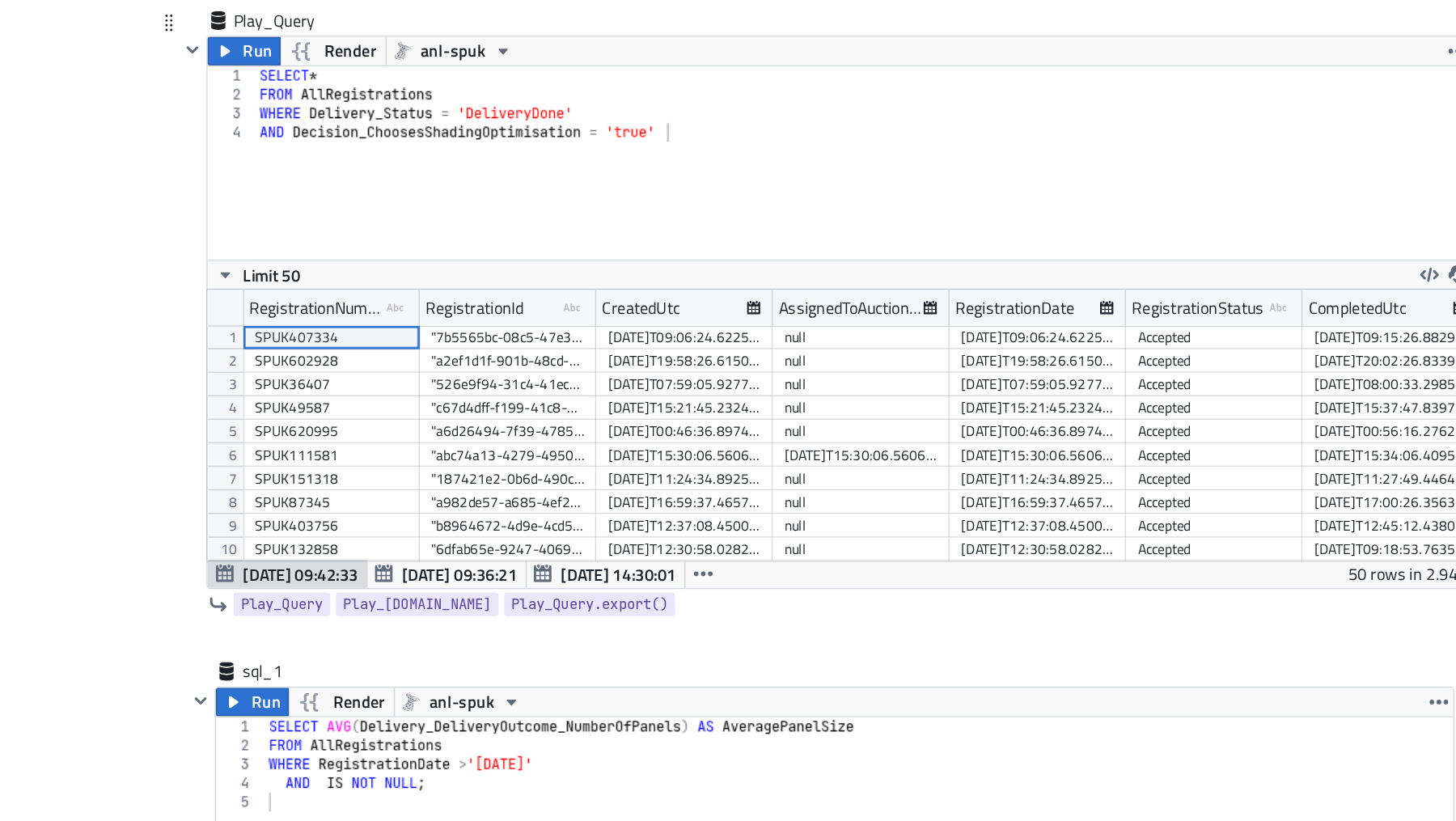
scroll to position [186, 869]
click at [561, 190] on div "SELECT * FROM AllRegistrations WHERE Delivery_Status = 'DeliveryDone' AND Decis…" at bounding box center [896, 264] width 837 height 158
click at [465, 171] on button "Run" at bounding box center [471, 174] width 50 height 19
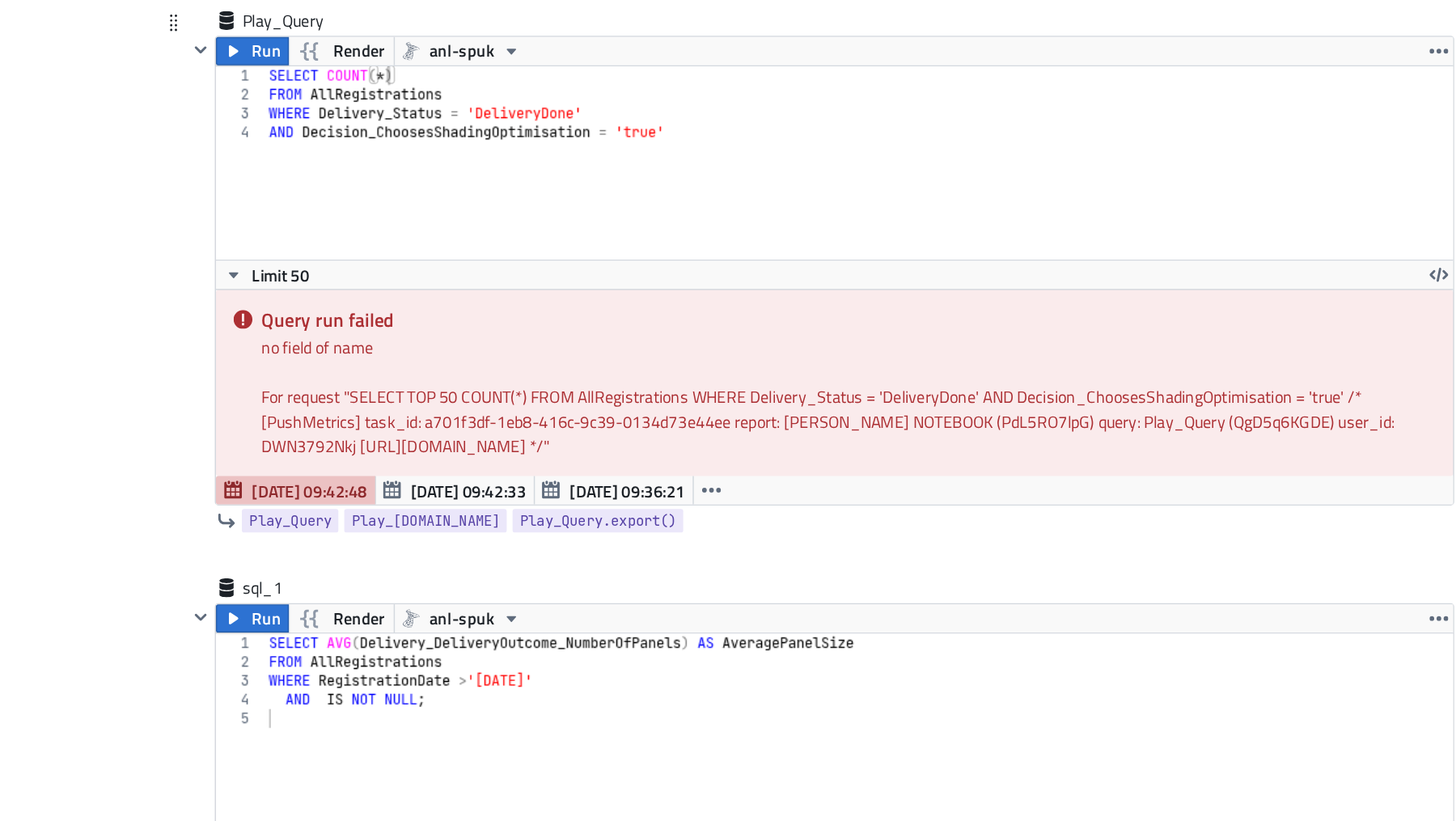
click at [580, 195] on div "SELECT COUNT ( * ) FROM AllRegistrations WHERE Delivery_Status = 'DeliveryDone'…" at bounding box center [903, 264] width 837 height 158
click at [580, 187] on div "SELECT COUNT ( * ) FROM AllRegistrations WHERE Delivery_Status = 'DeliveryDone'…" at bounding box center [903, 264] width 837 height 158
type textarea "SELECT COUNT(Delivery_Status)"
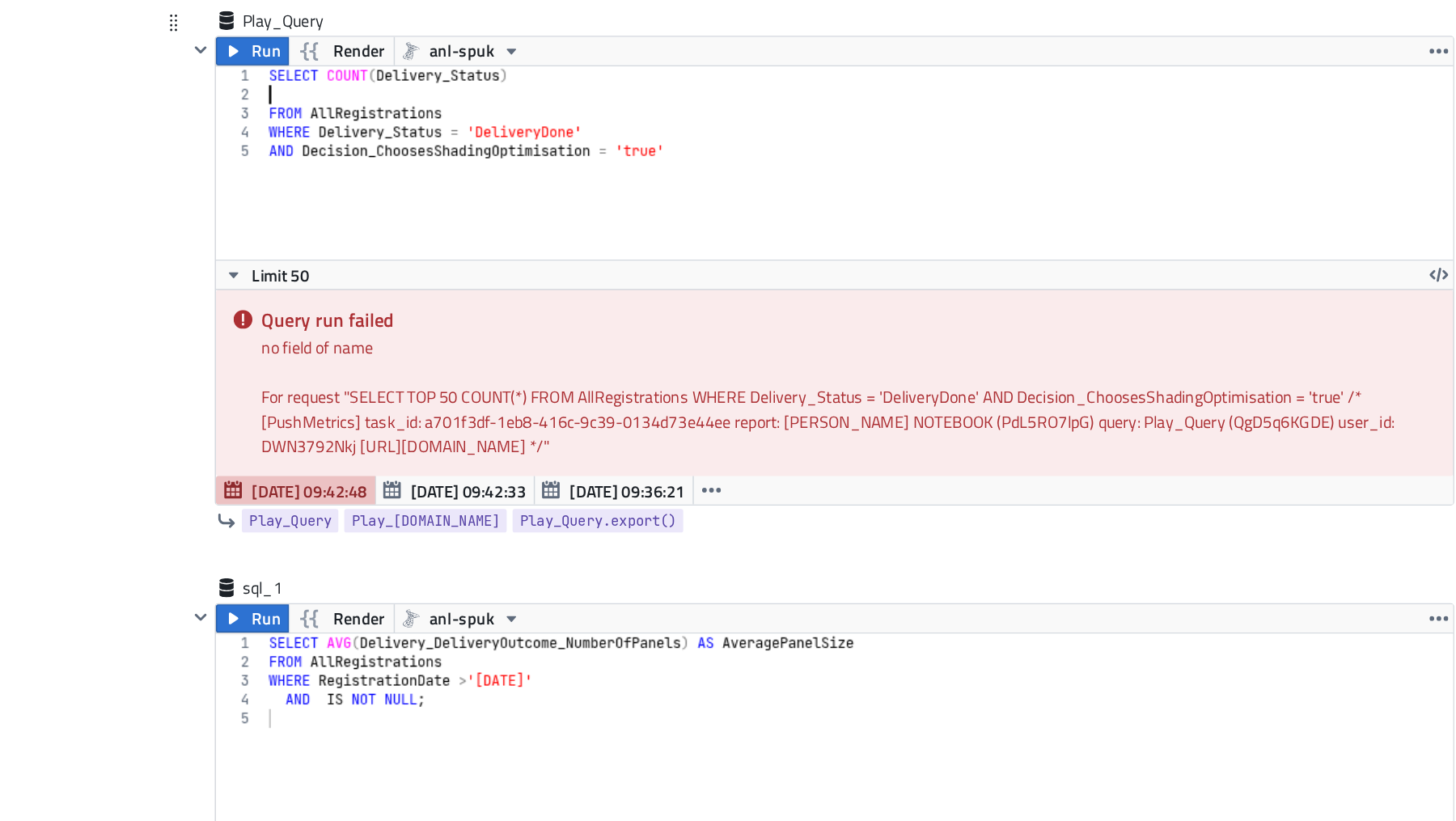
scroll to position [0, 0]
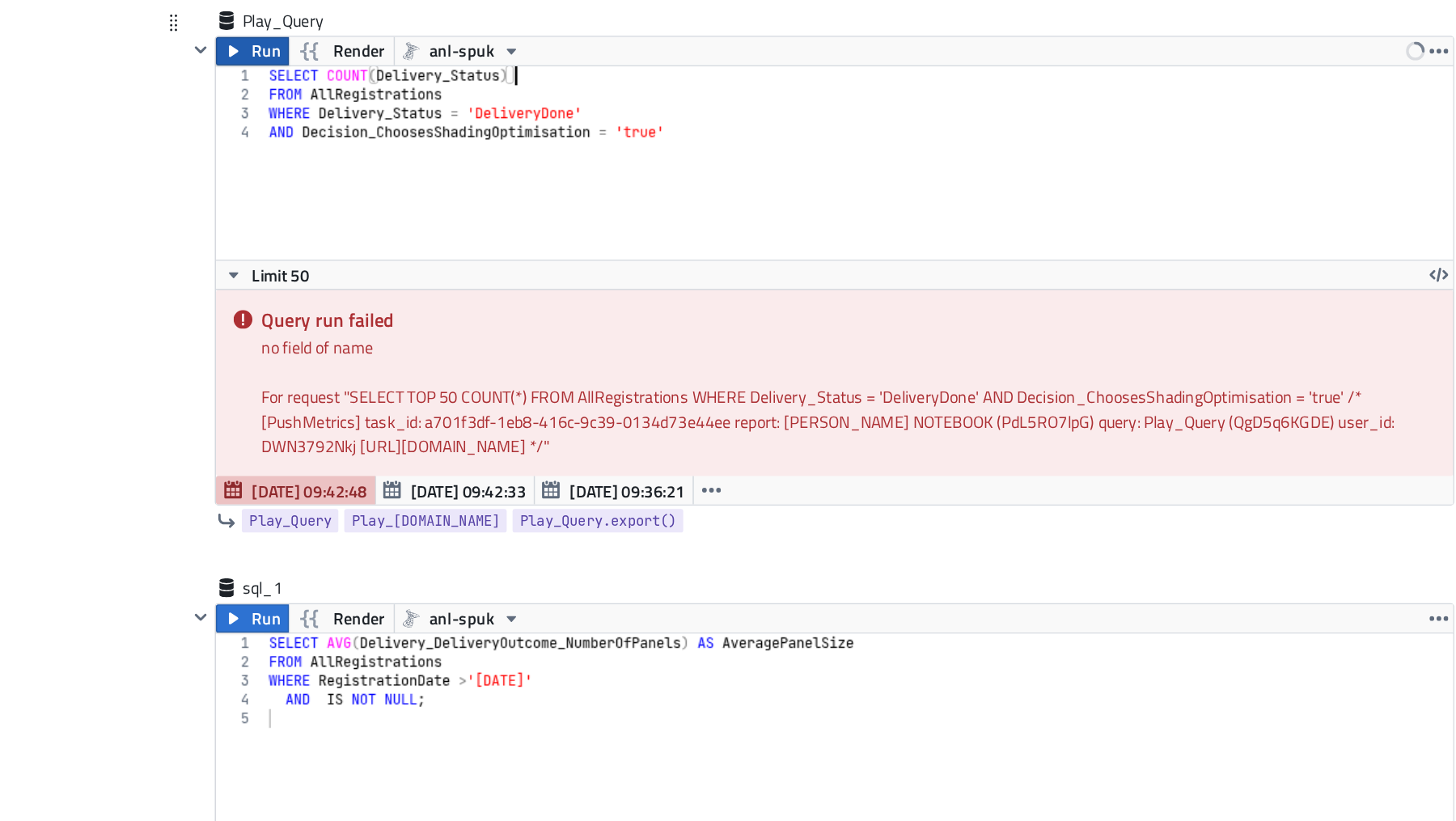
click at [474, 173] on button "Run" at bounding box center [476, 174] width 50 height 19
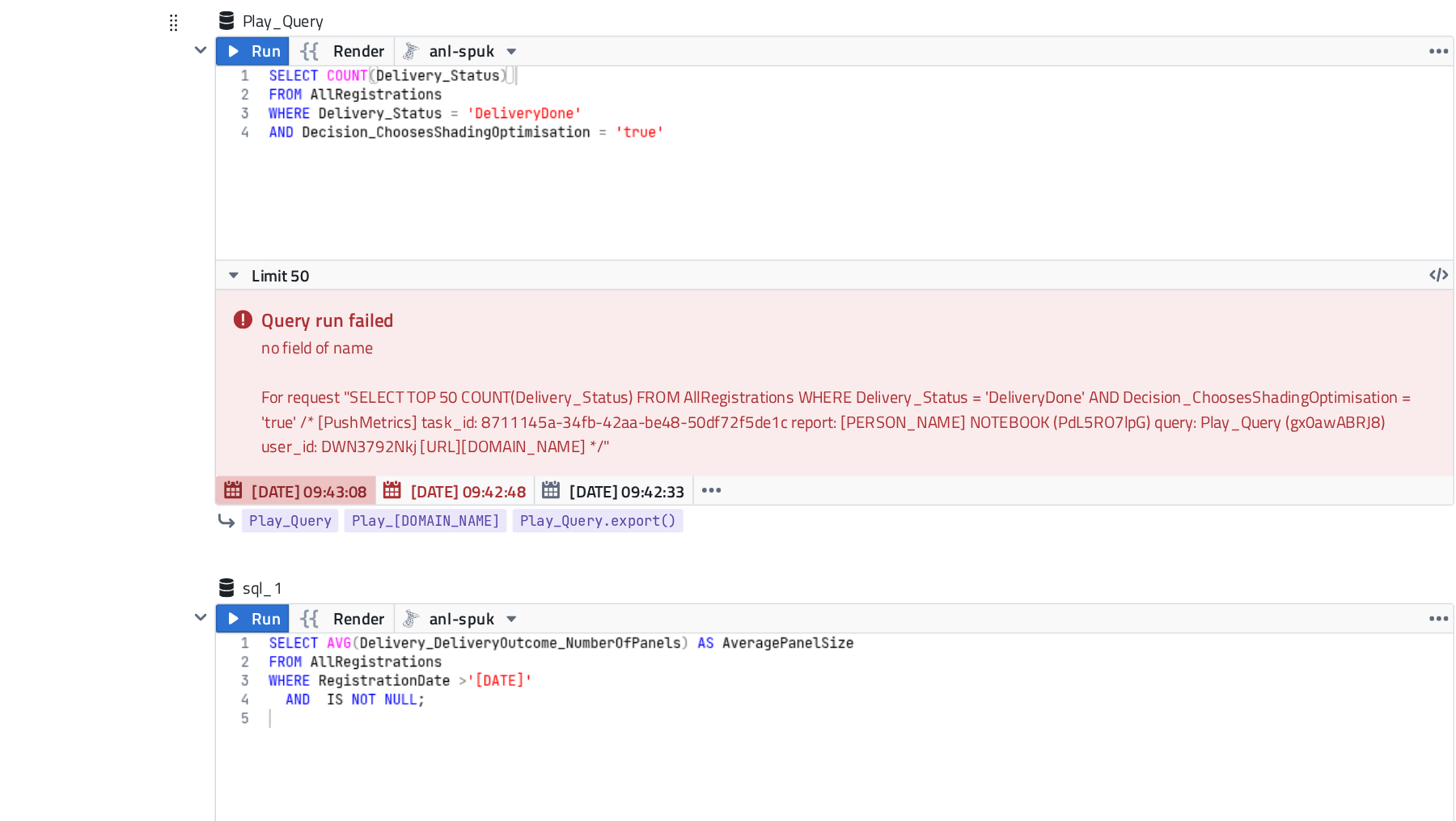
click at [658, 185] on div "SELECT COUNT ( Delivery_Status ) FROM AllRegistrations WHERE Delivery_Status = …" at bounding box center [903, 264] width 837 height 158
click at [525, 188] on div "SELECT COUNT ( Delivery_Status ) FROM AllRegistrations WHERE Delivery_Status = …" at bounding box center [903, 264] width 837 height 158
type textarea "SELECT *"
click at [469, 168] on icon "button" at bounding box center [463, 174] width 13 height 13
